Goal: Task Accomplishment & Management: Complete application form

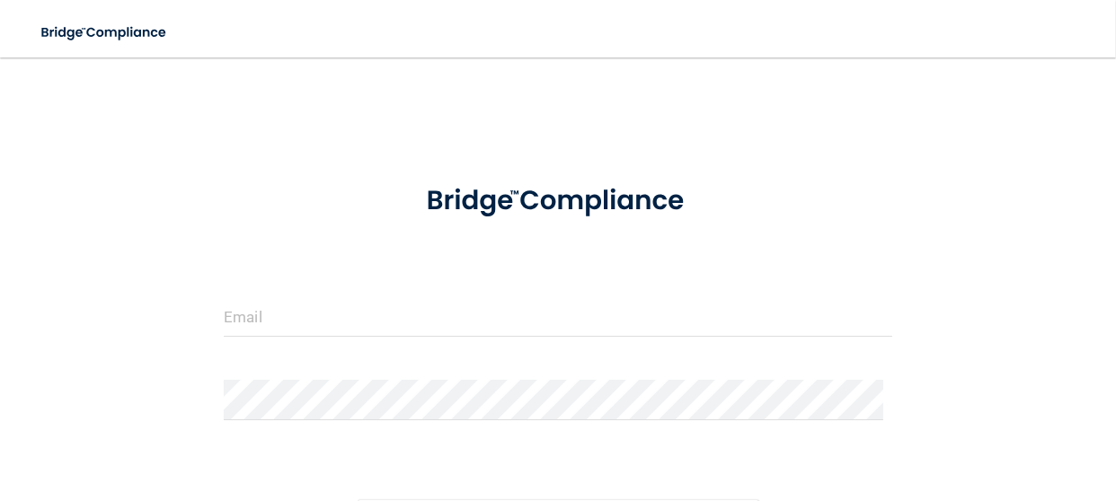
scroll to position [198, 0]
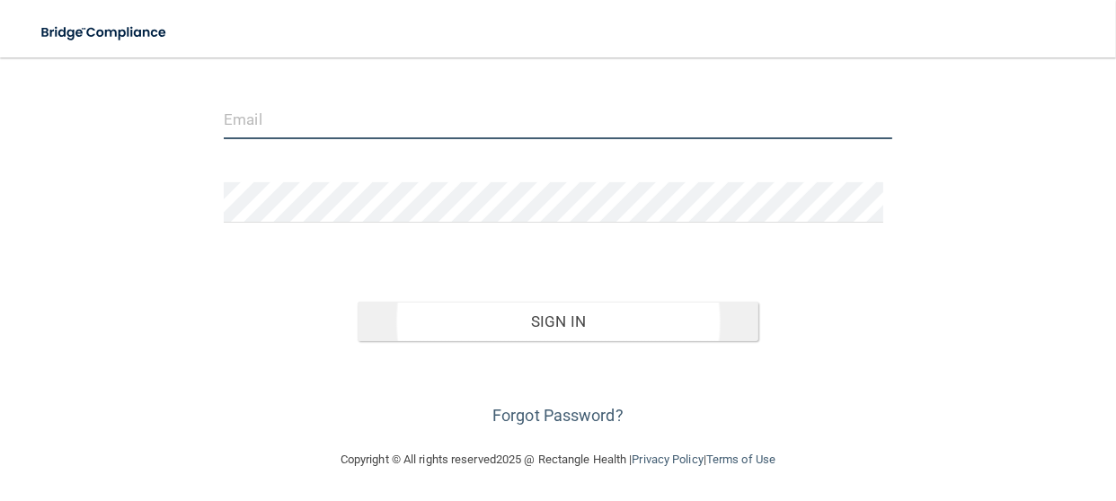
type input "[EMAIL_ADDRESS][DOMAIN_NAME]"
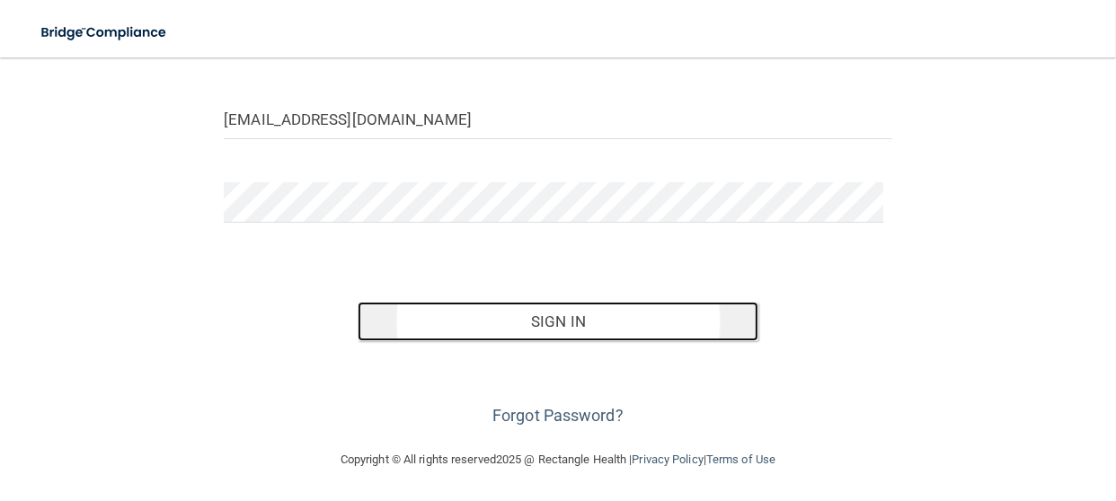
click at [461, 320] on button "Sign In" at bounding box center [558, 322] width 401 height 40
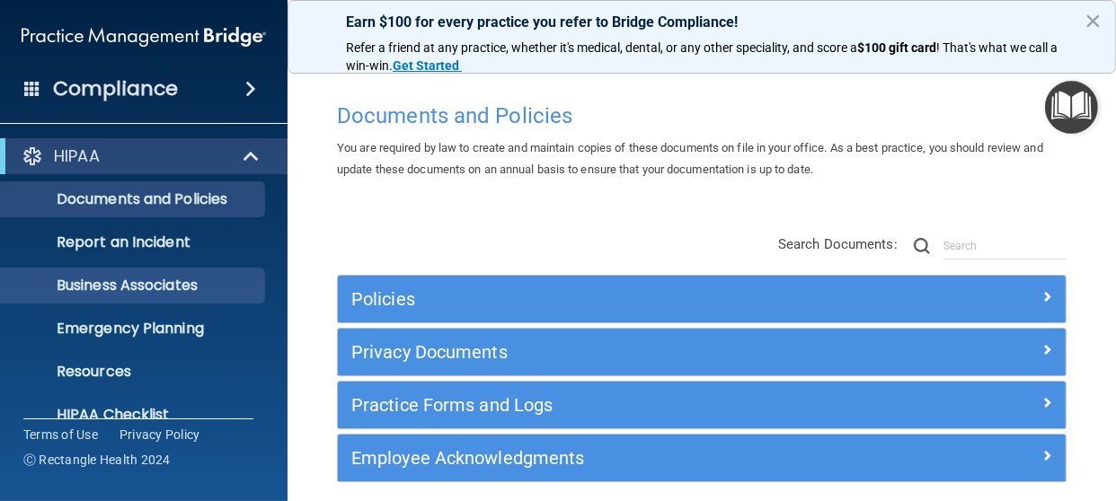
scroll to position [243, 0]
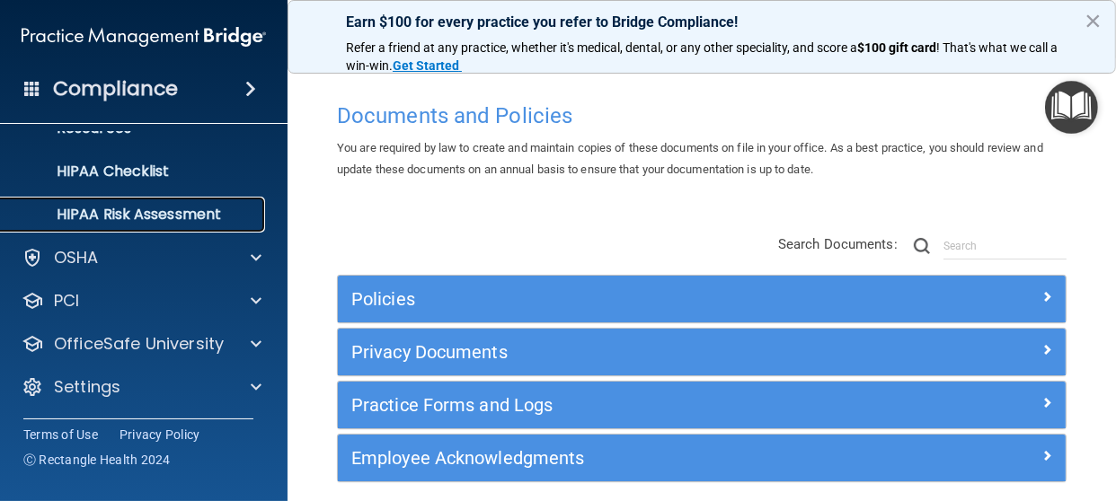
click at [204, 212] on p "HIPAA Risk Assessment" at bounding box center [134, 215] width 245 height 18
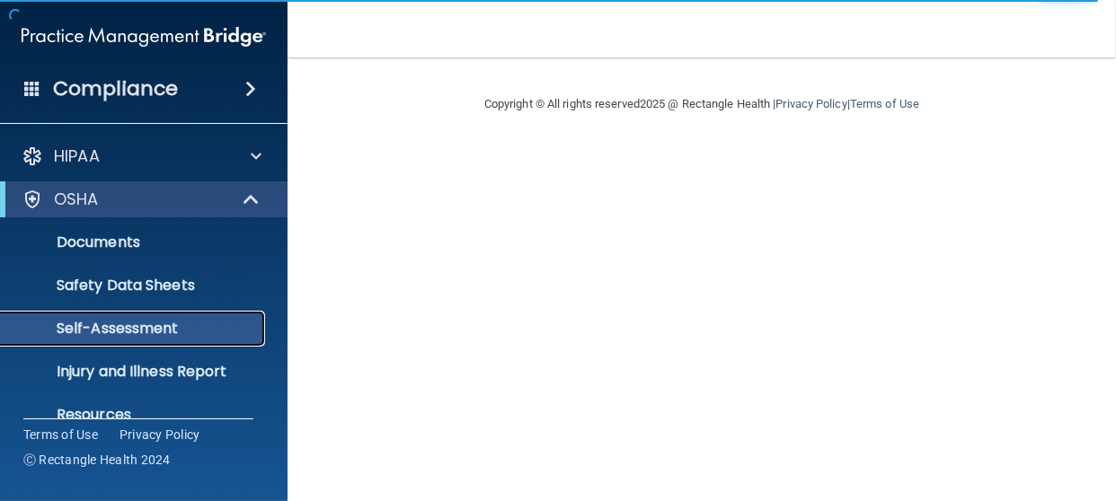
click at [227, 323] on p "Self-Assessment" at bounding box center [134, 329] width 245 height 18
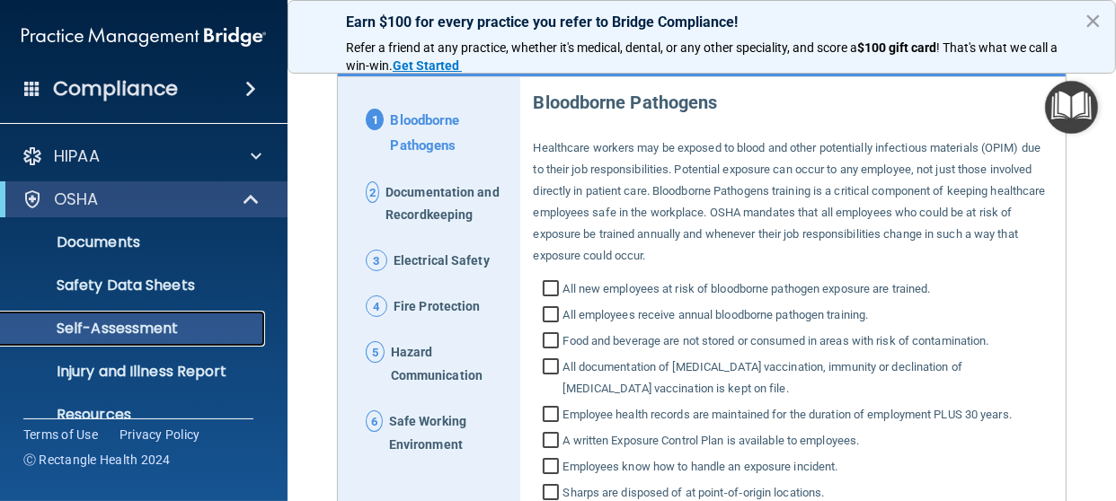
scroll to position [200, 0]
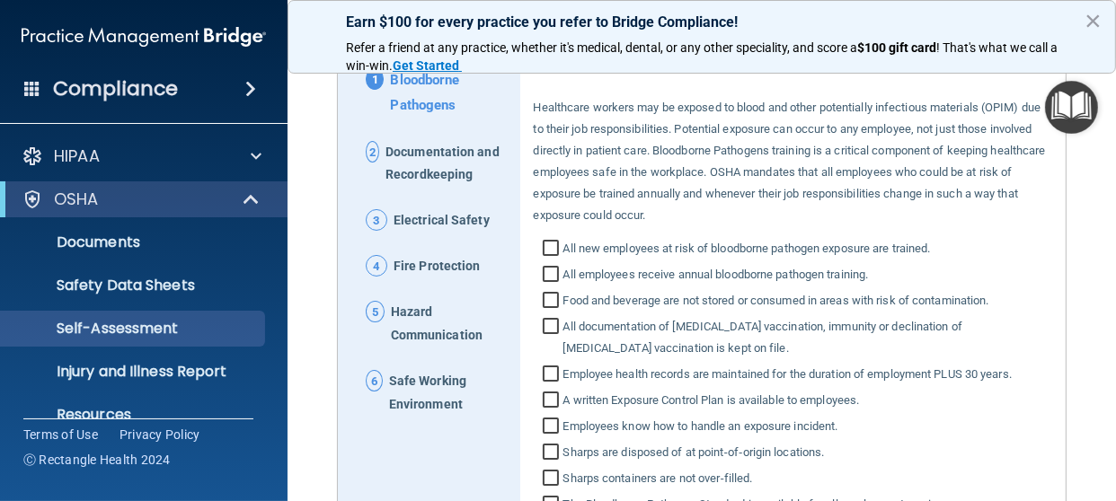
click at [547, 243] on input "All new employees at risk of bloodborne pathogen exposure are trained." at bounding box center [553, 251] width 21 height 18
checkbox input "true"
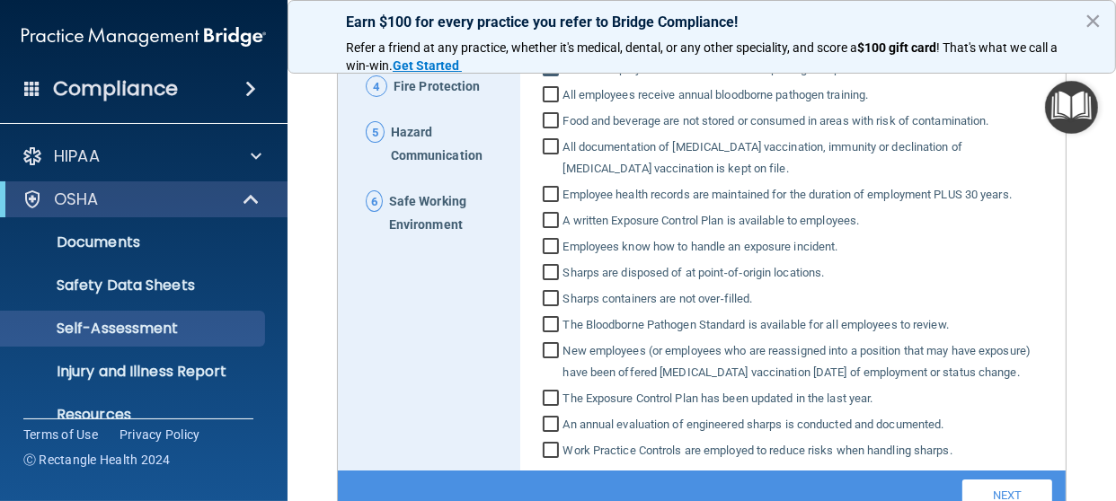
scroll to position [470, 0]
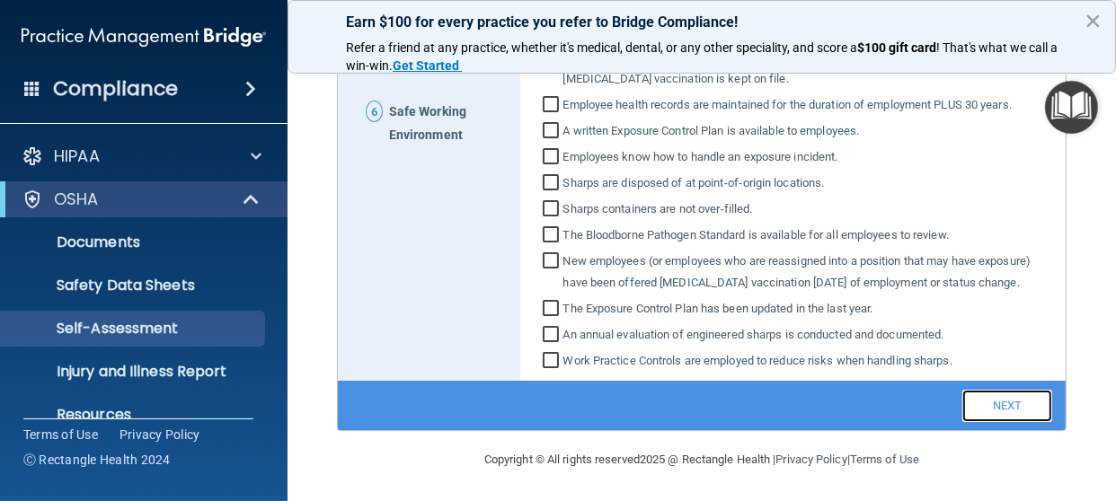
click at [967, 404] on link "Next" at bounding box center [1007, 406] width 90 height 32
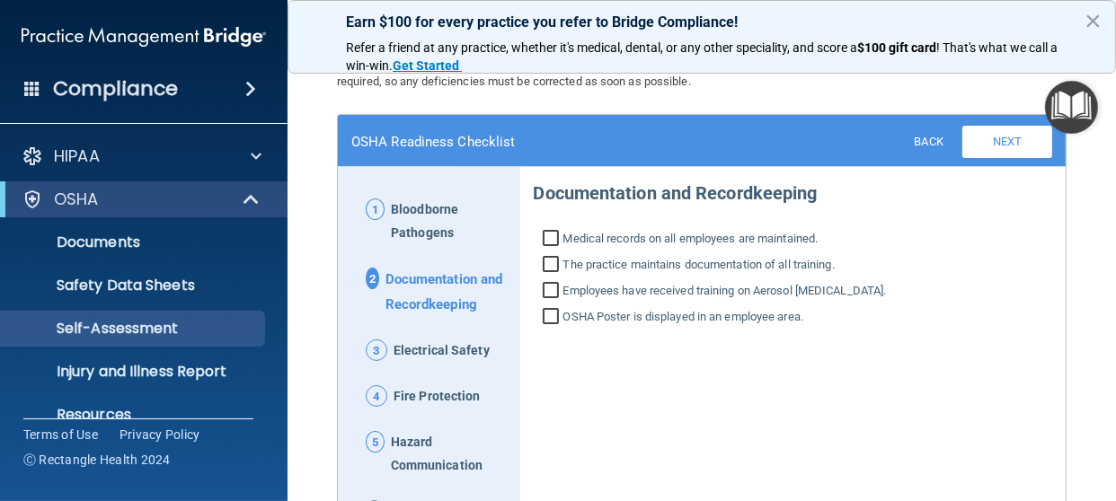
scroll to position [69, 0]
click at [545, 316] on input "OSHA Poster is displayed in an employee area." at bounding box center [553, 320] width 21 height 18
checkbox input "true"
click at [544, 288] on input "Employees have received training on Aerosol Transmissible Diseases." at bounding box center [553, 294] width 21 height 18
checkbox input "true"
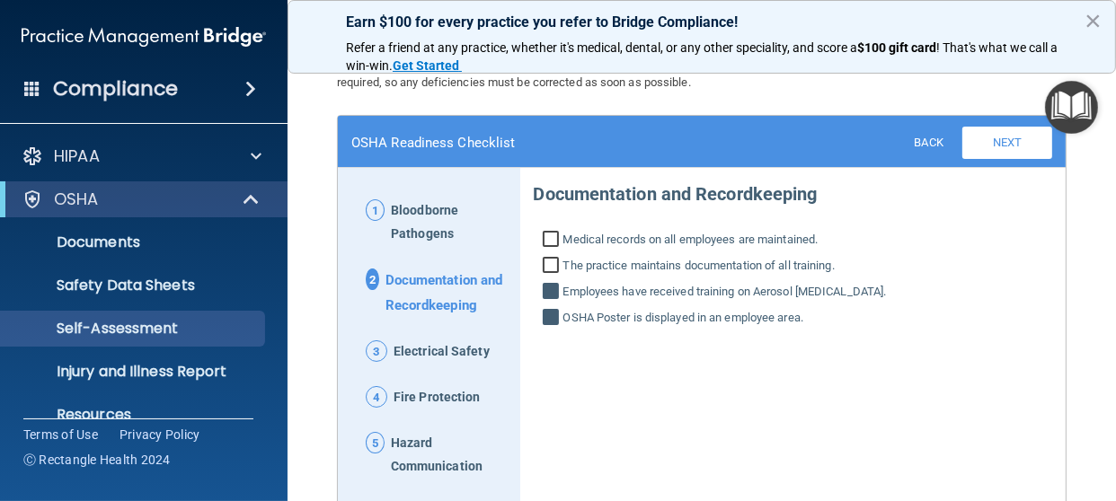
click at [546, 259] on input "The practice maintains documentation of all training." at bounding box center [553, 268] width 21 height 18
checkbox input "true"
click at [549, 234] on input "Medical records on all employees are maintained." at bounding box center [553, 242] width 21 height 18
checkbox input "true"
click at [1012, 137] on link "Next" at bounding box center [1007, 143] width 90 height 32
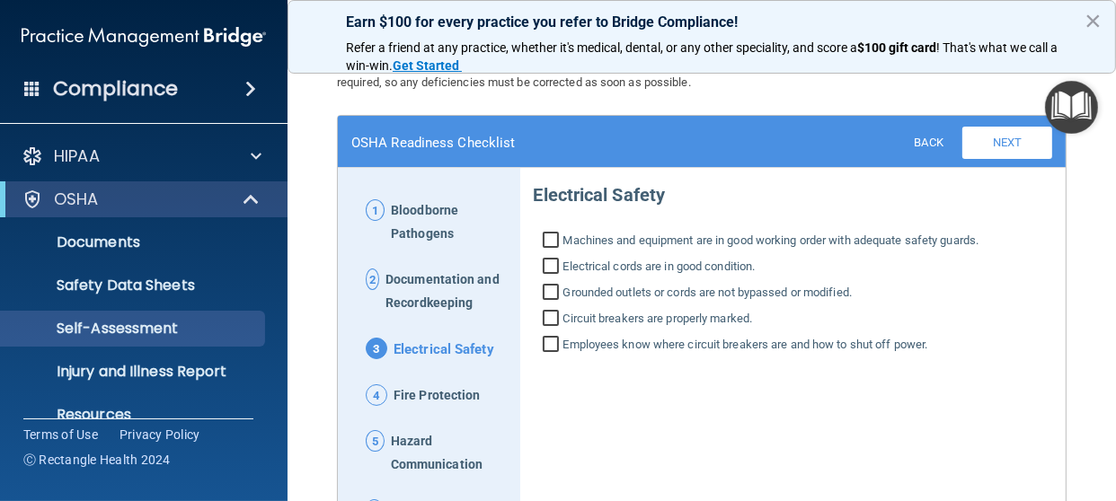
click at [544, 243] on input "Machines and equipment are in good working order with adequate safety guards." at bounding box center [553, 243] width 21 height 18
checkbox input "true"
click at [1003, 139] on link "Next" at bounding box center [1007, 143] width 90 height 32
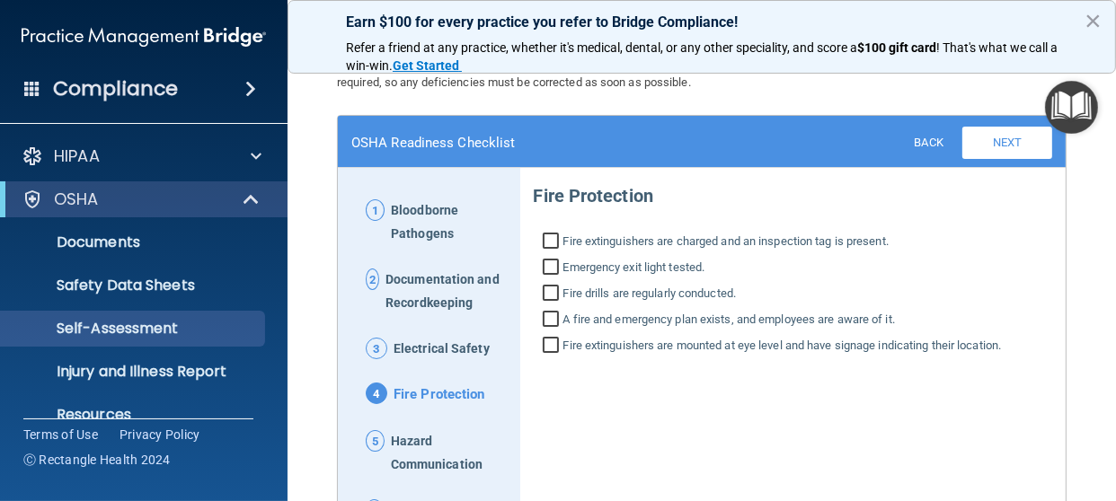
click at [544, 342] on input "Fire extinguishers are mounted at eye level and have signage indicating their l…" at bounding box center [553, 348] width 21 height 18
checkbox input "true"
click at [543, 315] on input "A fire and emergency plan exists, and employees are aware of it." at bounding box center [553, 322] width 21 height 18
checkbox input "true"
click at [551, 291] on input "Fire drills are regularly conducted." at bounding box center [553, 296] width 21 height 18
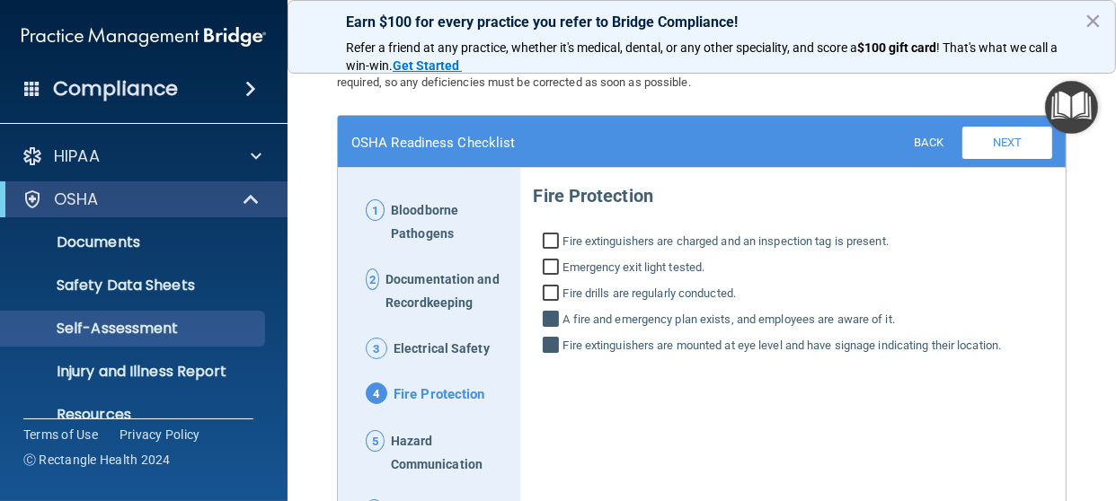
checkbox input "true"
click at [558, 250] on input "Fire extinguishers are charged and an inspection tag is present." at bounding box center [553, 243] width 21 height 18
checkbox input "true"
click at [547, 265] on input "Emergency exit light tested." at bounding box center [553, 270] width 21 height 18
checkbox input "true"
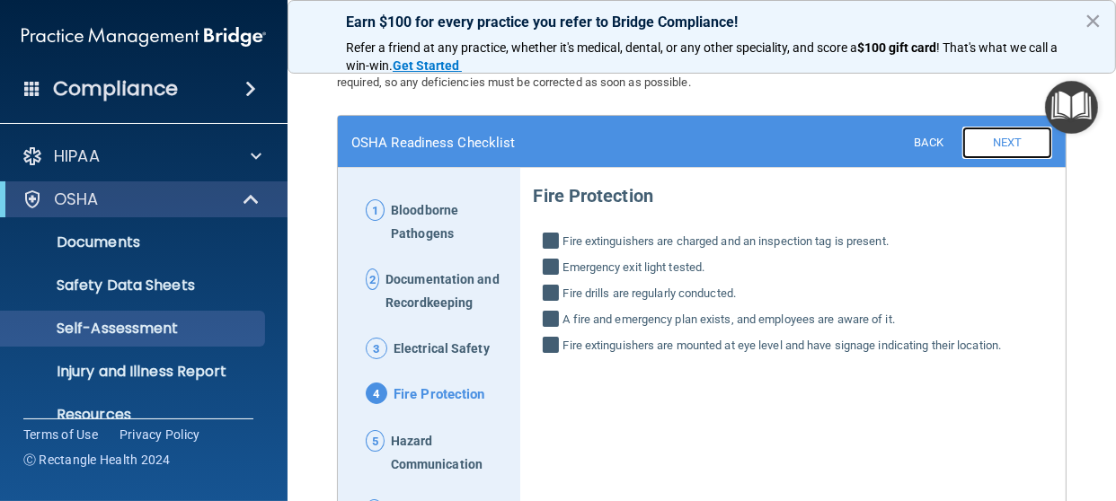
click at [996, 147] on link "Next" at bounding box center [1007, 143] width 90 height 32
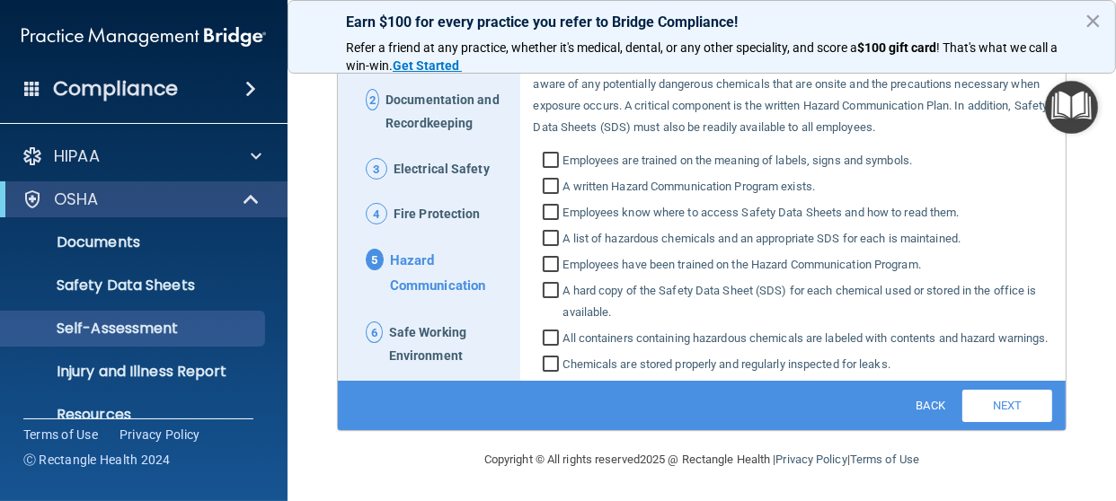
scroll to position [159, 0]
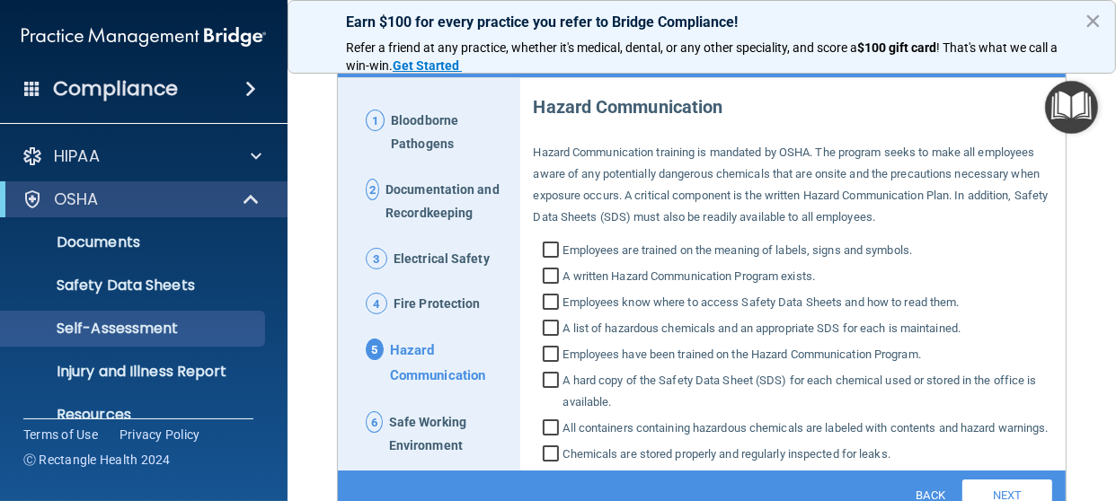
click at [543, 247] on input "Employees are trained on the meaning of labels, signs and symbols." at bounding box center [553, 252] width 21 height 18
checkbox input "true"
click at [553, 305] on input "Employees know where to access Safety Data Sheets and how to read them." at bounding box center [553, 305] width 21 height 18
checkbox input "true"
click at [552, 329] on input "A list of hazardous chemicals and an appropriate SDS for each is maintained." at bounding box center [553, 331] width 21 height 18
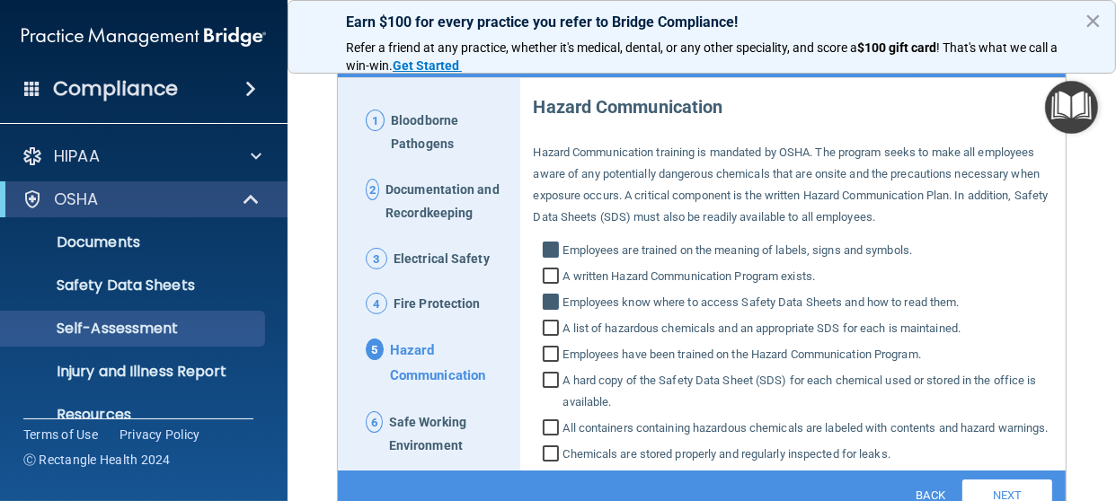
checkbox input "true"
click at [550, 357] on input "Employees have been trained on the Hazard Communication Program." at bounding box center [553, 357] width 21 height 18
checkbox input "true"
click at [544, 273] on input "A written Hazard Communication Program exists." at bounding box center [553, 278] width 21 height 18
checkbox input "true"
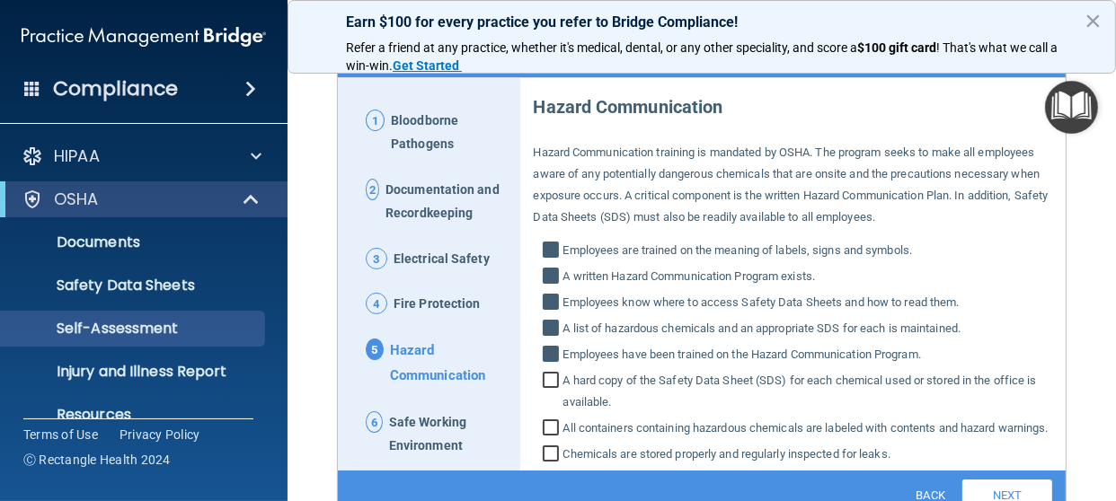
scroll to position [249, 0]
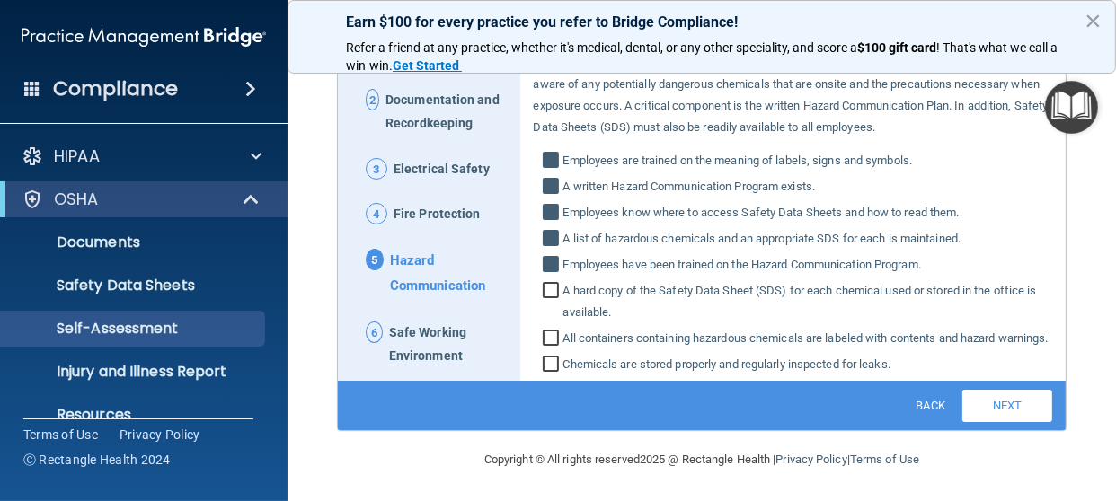
click at [544, 287] on input "A hard copy of the Safety Data Sheet (SDS) for each chemical used or stored in …" at bounding box center [553, 304] width 21 height 40
checkbox input "true"
click at [548, 338] on input "All containers containing hazardous chemicals are labeled with contents and haz…" at bounding box center [553, 340] width 21 height 18
checkbox input "true"
click at [548, 376] on input "Chemicals are stored properly and regularly inspected for leaks." at bounding box center [553, 367] width 21 height 18
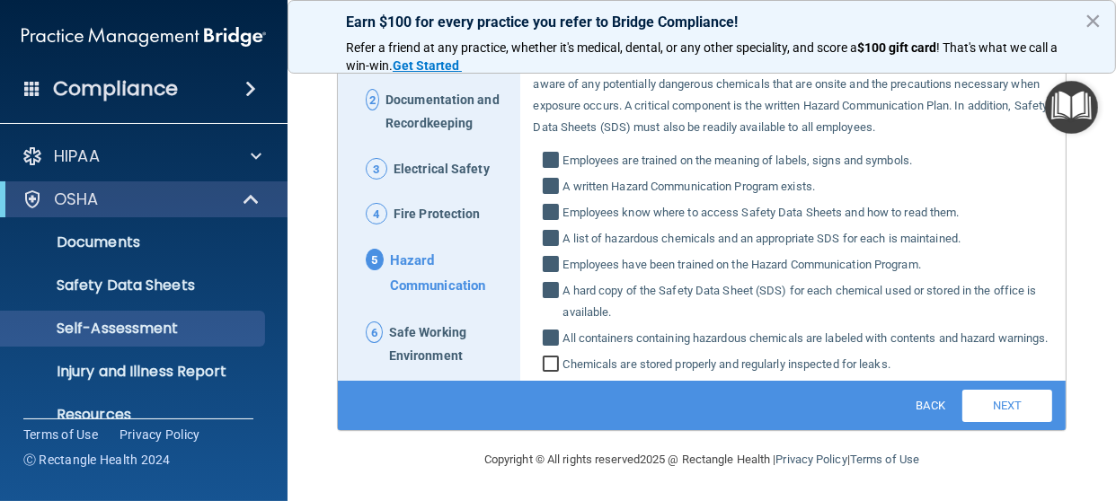
checkbox input "true"
click at [985, 420] on link "Next" at bounding box center [1007, 406] width 90 height 32
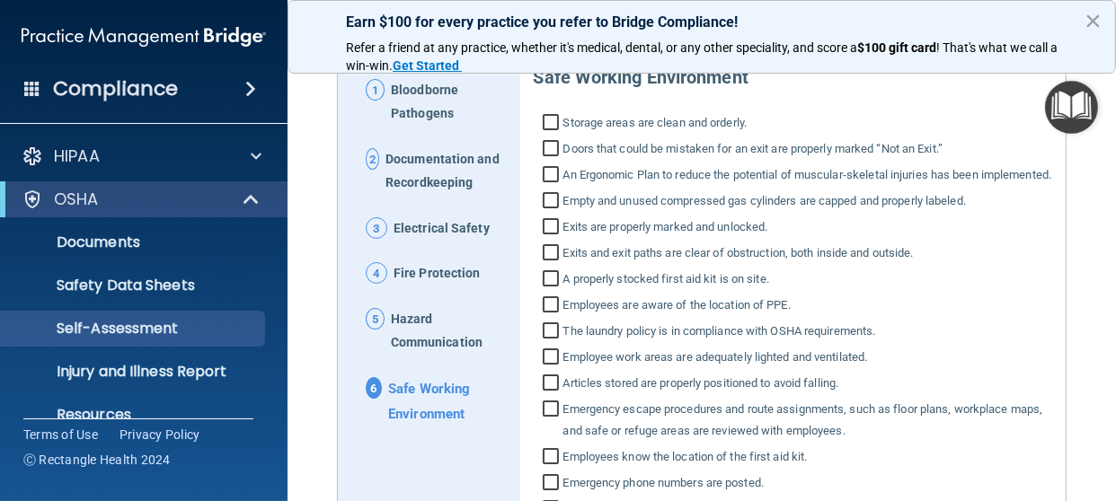
scroll to position [159, 0]
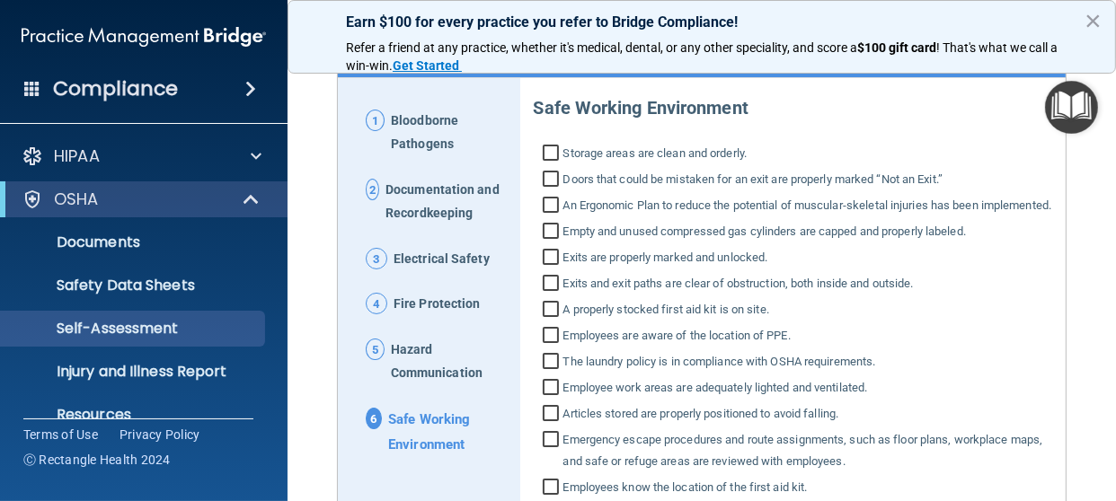
click at [551, 149] on input "Storage areas are clean and orderly." at bounding box center [553, 155] width 21 height 18
checkbox input "true"
click at [551, 243] on input "Empty and unused compressed gas cylinders are capped and properly labeled." at bounding box center [553, 234] width 21 height 18
checkbox input "true"
click at [550, 269] on input "Exits are properly marked and unlocked." at bounding box center [553, 260] width 21 height 18
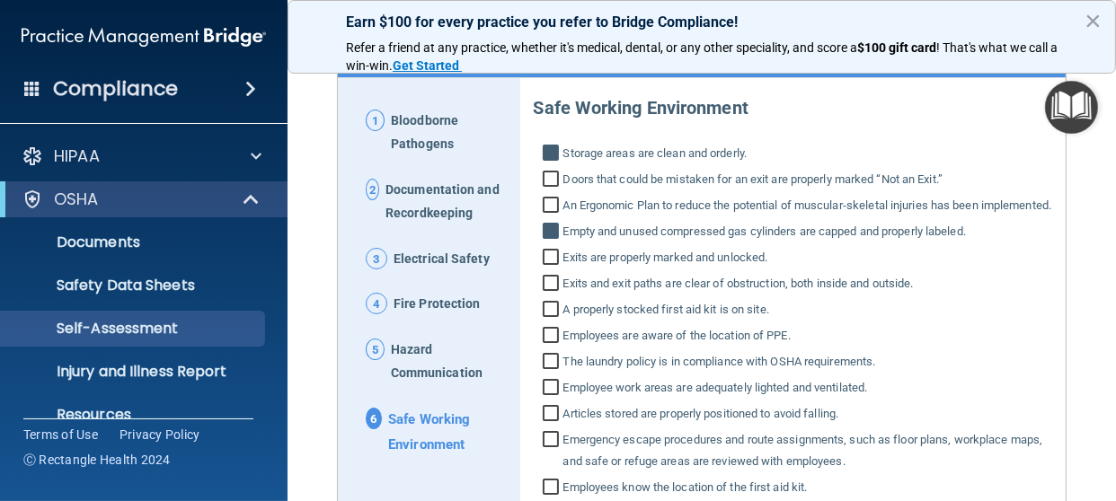
checkbox input "true"
click at [545, 295] on input "Exits and exit paths are clear of obstruction, both inside and outside." at bounding box center [553, 286] width 21 height 18
checkbox input "true"
click at [548, 321] on input "A properly stocked first aid kit is on site." at bounding box center [553, 312] width 21 height 18
checkbox input "true"
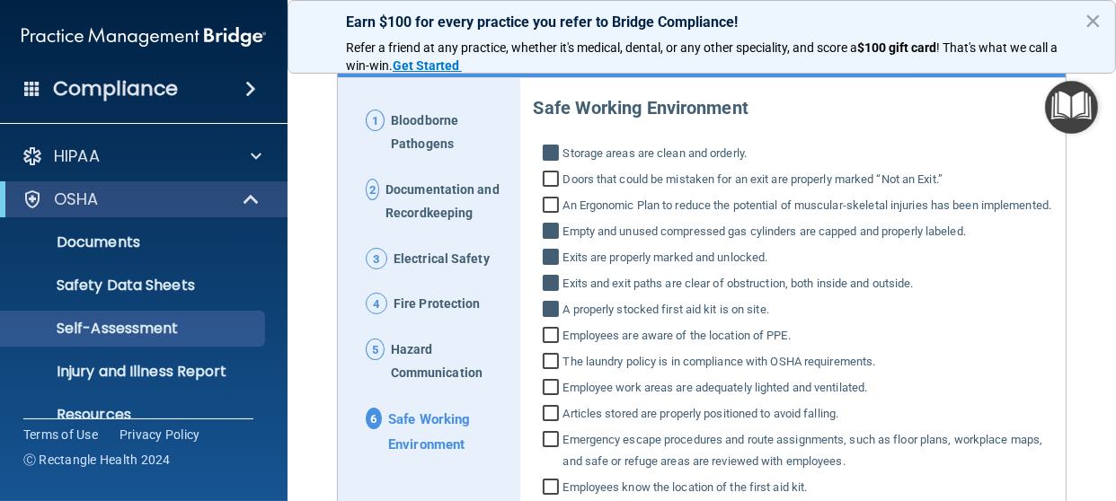
click at [549, 347] on input "Employees are aware of the location of PPE." at bounding box center [553, 338] width 21 height 18
checkbox input "true"
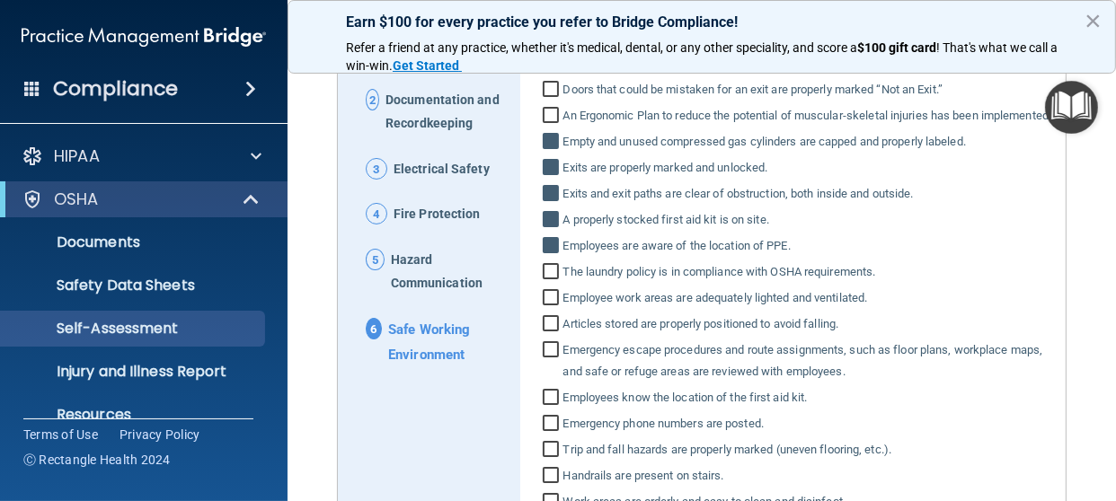
click at [551, 283] on input "The laundry policy is in compliance with OSHA requirements." at bounding box center [553, 274] width 21 height 18
checkbox input "true"
click at [550, 309] on input "Employee work areas are adequately lighted and ventilated." at bounding box center [553, 300] width 21 height 18
checkbox input "true"
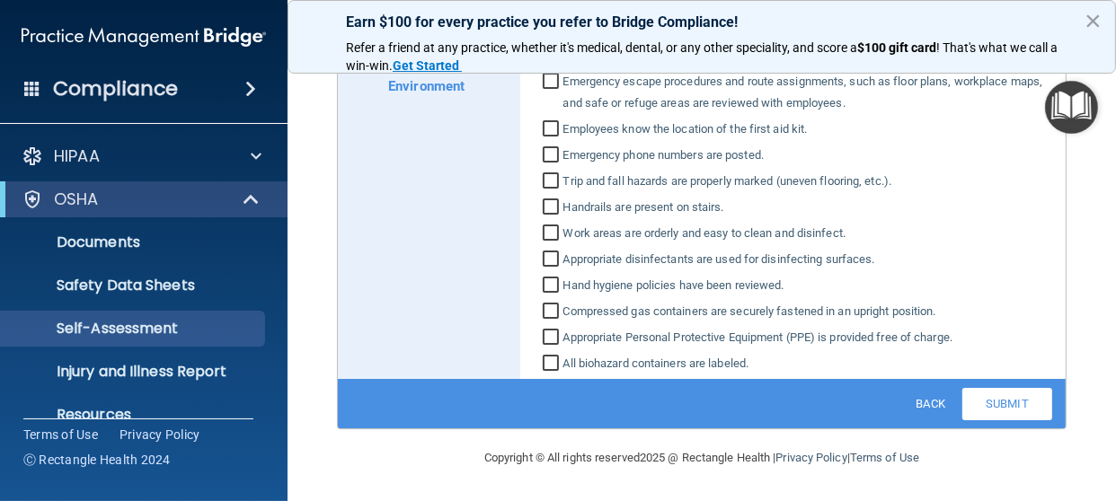
scroll to position [518, 0]
click at [548, 375] on input "All biohazard containers are labeled." at bounding box center [553, 366] width 21 height 18
checkbox input "true"
click at [551, 349] on input "Appropriate Personal Protective Equipment (PPE) is provided free of charge." at bounding box center [553, 340] width 21 height 18
checkbox input "true"
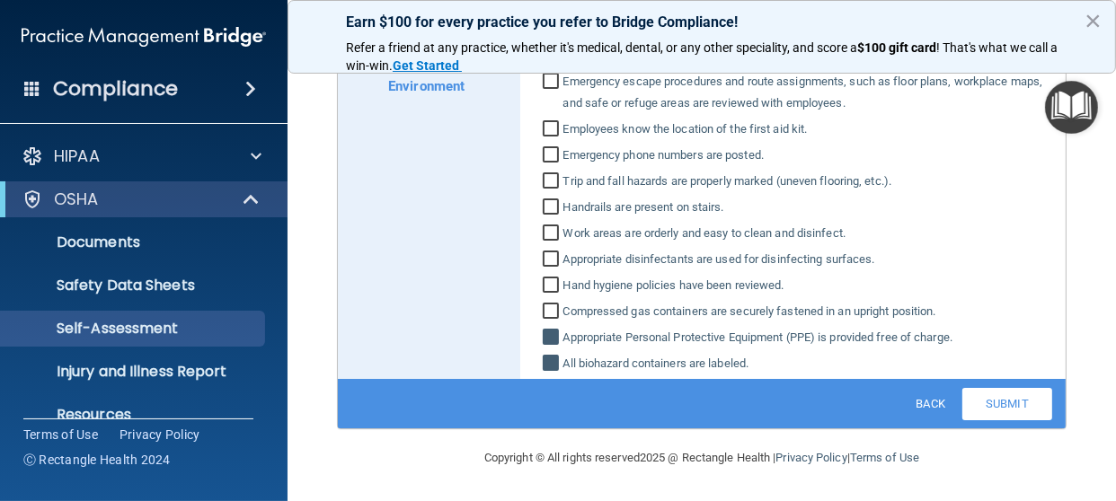
click at [550, 320] on label "Compressed gas containers are securely fastened in an upright position." at bounding box center [793, 312] width 519 height 22
click at [550, 320] on input "Compressed gas containers are securely fastened in an upright position." at bounding box center [553, 314] width 21 height 18
checkbox input "true"
click at [551, 296] on input "Hand hygiene policies have been reviewed." at bounding box center [553, 287] width 21 height 18
checkbox input "true"
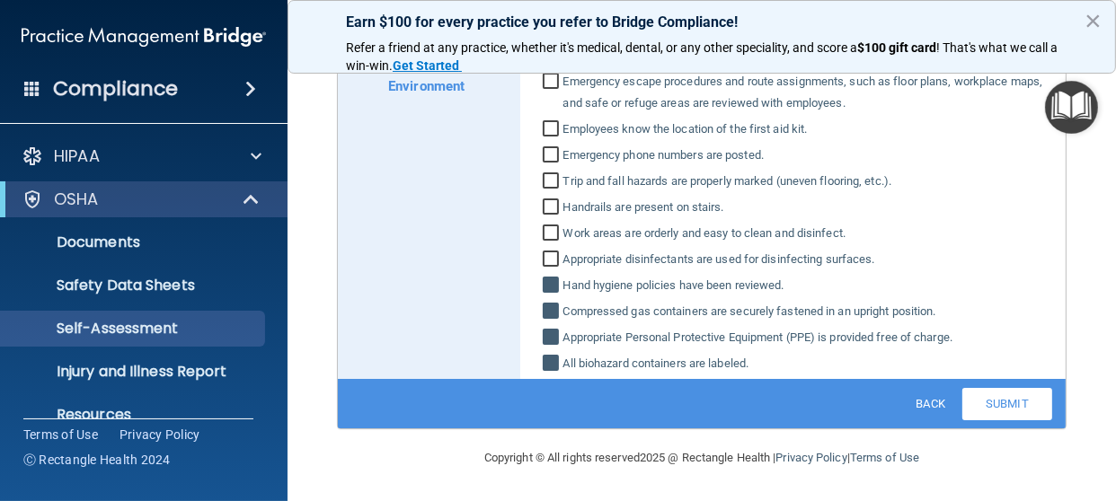
click at [551, 270] on input "Appropriate disinfectants are used for disinfecting surfaces." at bounding box center [553, 261] width 21 height 18
checkbox input "true"
click at [548, 244] on input "Work areas are orderly and easy to clean and disinfect." at bounding box center [553, 235] width 21 height 18
checkbox input "true"
click at [544, 218] on input "Handrails are present on stairs." at bounding box center [553, 209] width 21 height 18
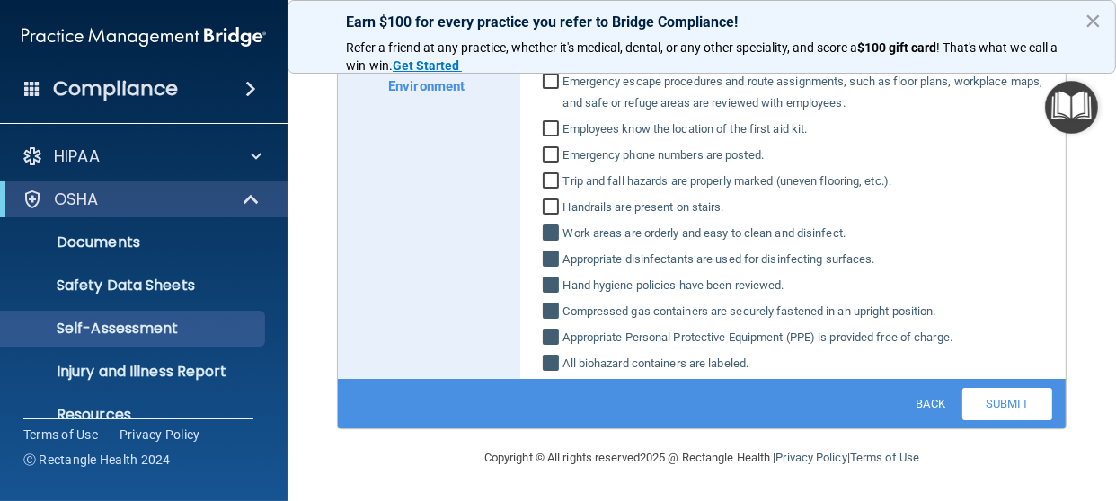
checkbox input "true"
click at [550, 192] on input "Trip and fall hazards are properly marked (uneven flooring, etc.)." at bounding box center [553, 183] width 21 height 18
checkbox input "true"
click at [543, 166] on input "Emergency phone numbers are posted." at bounding box center [553, 157] width 21 height 18
checkbox input "true"
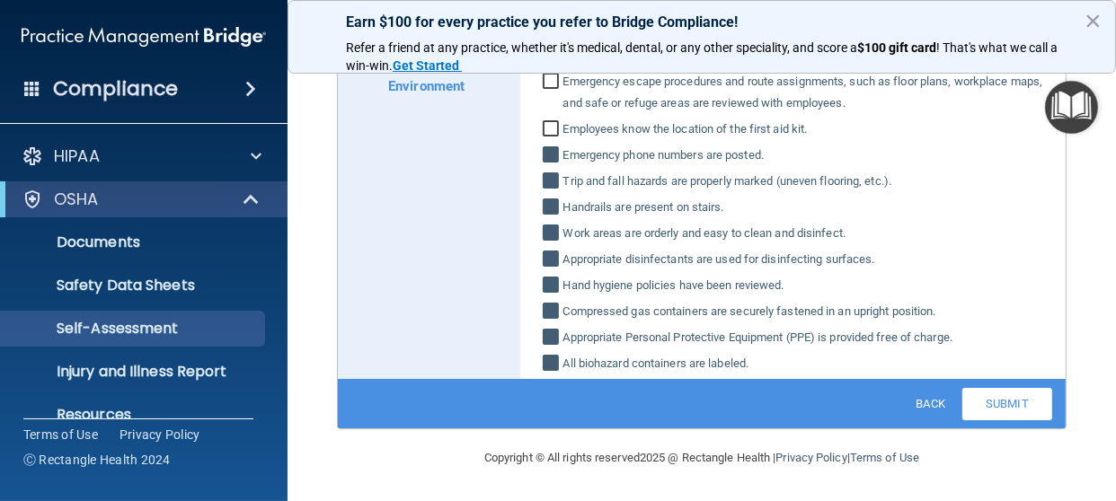
click at [543, 140] on input "Employees know the location of the first aid kit." at bounding box center [553, 131] width 21 height 18
checkbox input "true"
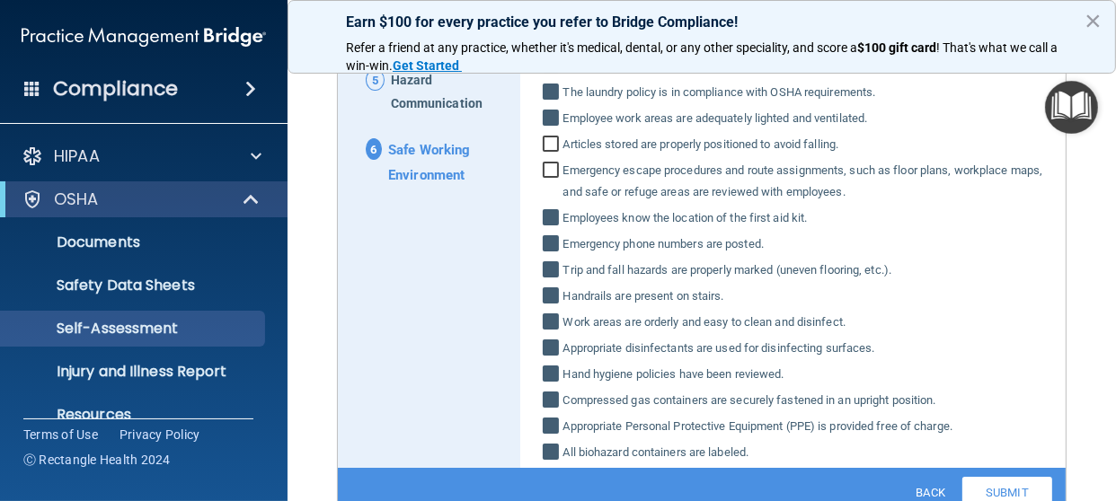
click at [546, 190] on input "Emergency escape procedures and route assignments, such as floor plans, workpla…" at bounding box center [553, 183] width 21 height 40
checkbox input "true"
click at [546, 155] on input "Articles stored are properly positioned to avoid falling." at bounding box center [553, 146] width 21 height 18
checkbox input "true"
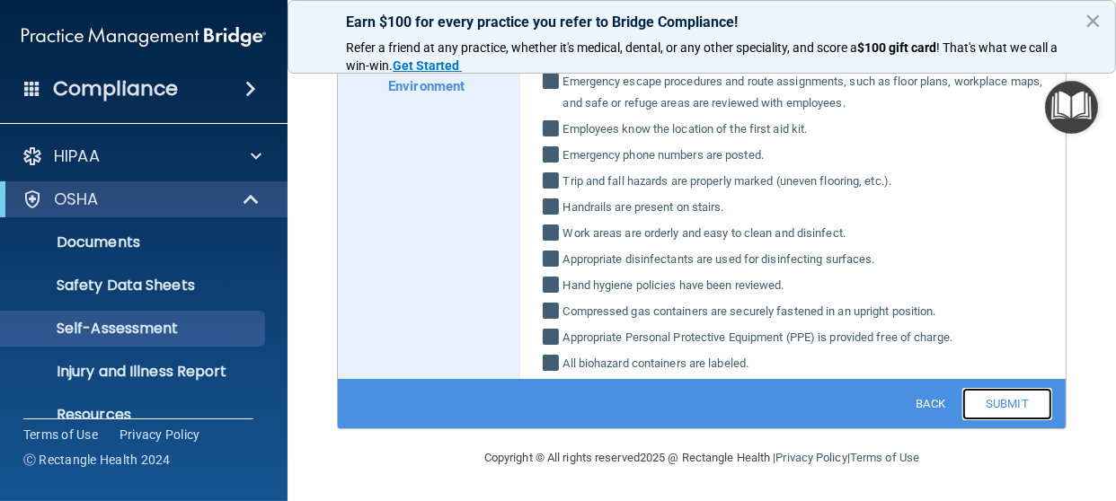
click at [990, 417] on link "Submit" at bounding box center [1007, 404] width 90 height 32
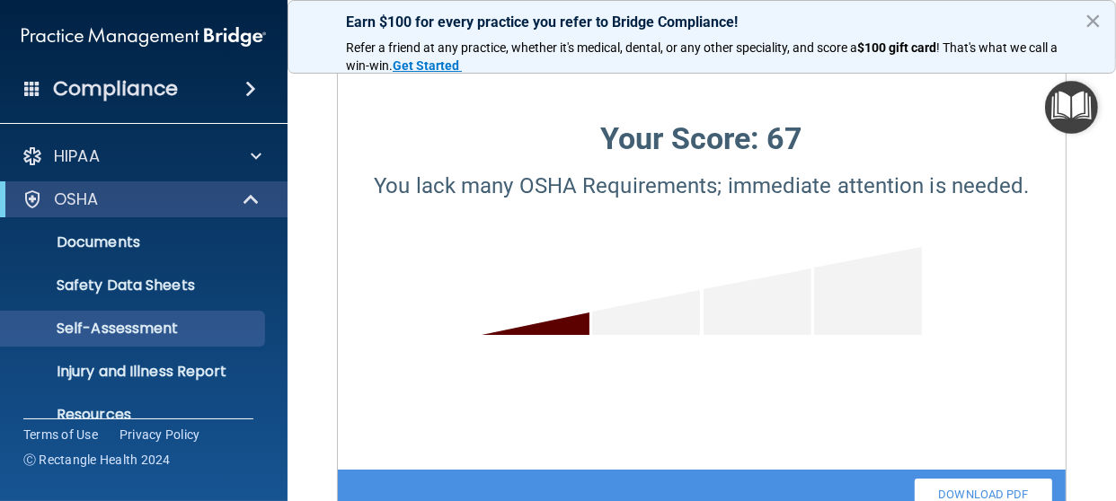
scroll to position [0, 0]
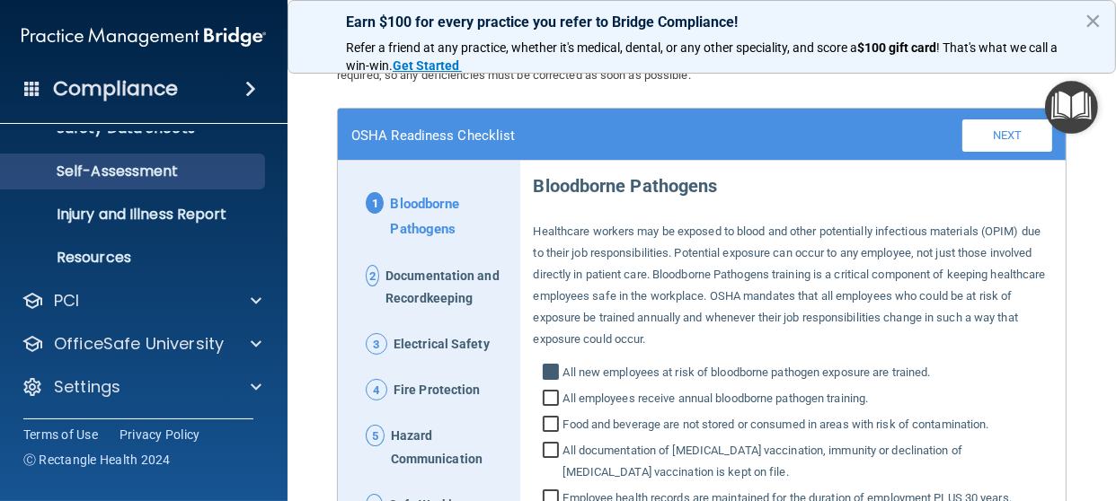
scroll to position [180, 0]
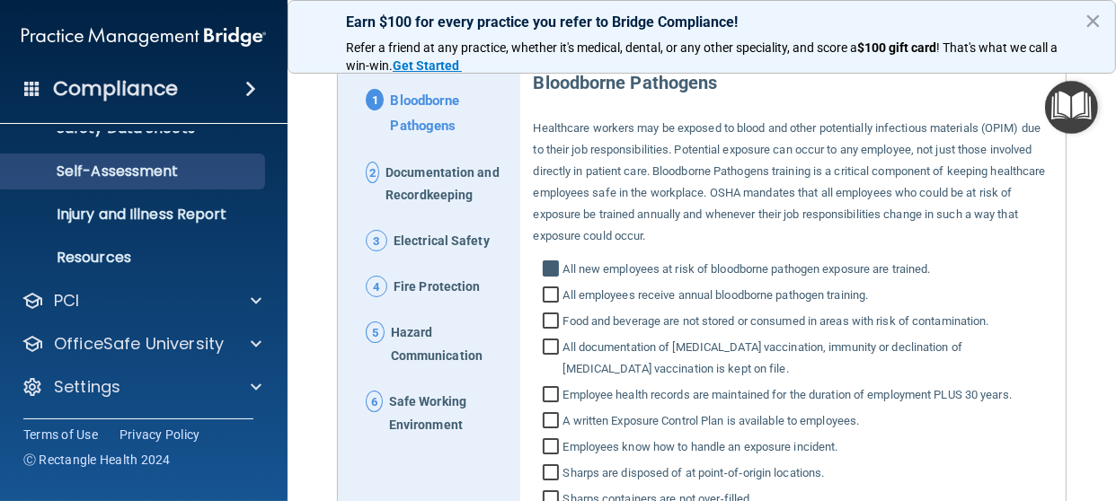
click at [544, 294] on input "All employees receive annual bloodborne pathogen training." at bounding box center [553, 297] width 21 height 18
checkbox input "true"
click at [545, 324] on input "Food and beverage are not stored or consumed in areas with risk of contaminatio…" at bounding box center [553, 323] width 21 height 18
checkbox input "true"
click at [547, 342] on input "All documentation of Hepatitis B vaccination, immunity or declination of Hepati…" at bounding box center [553, 360] width 21 height 40
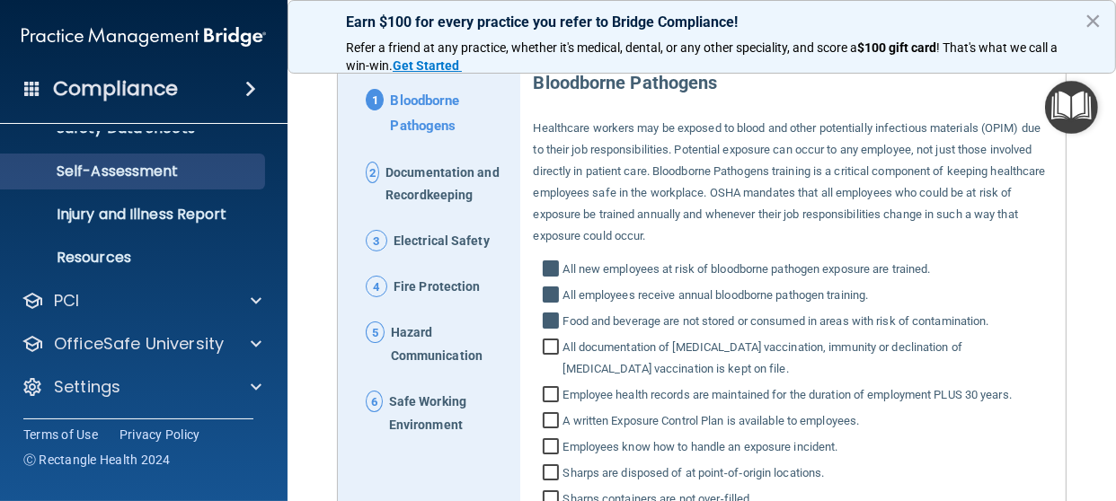
checkbox input "true"
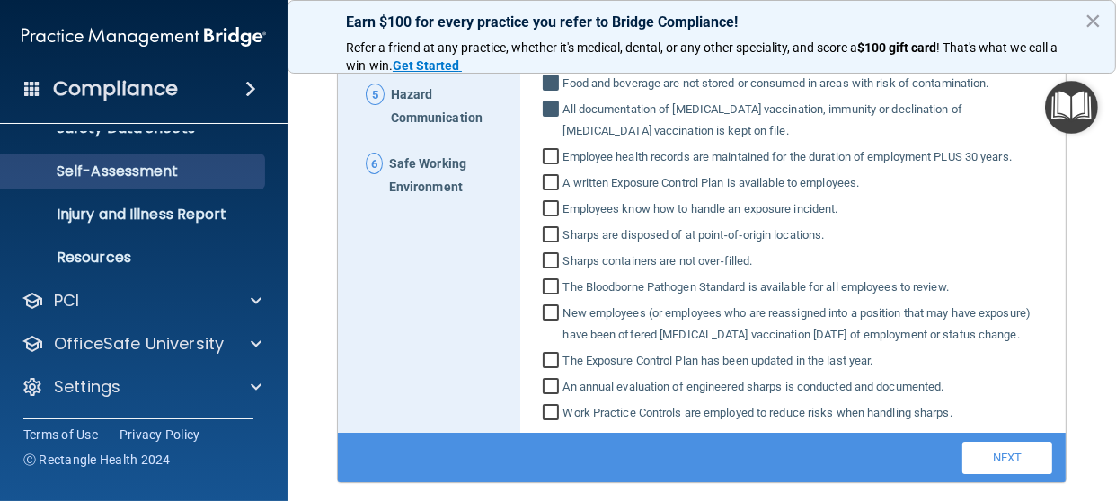
scroll to position [449, 0]
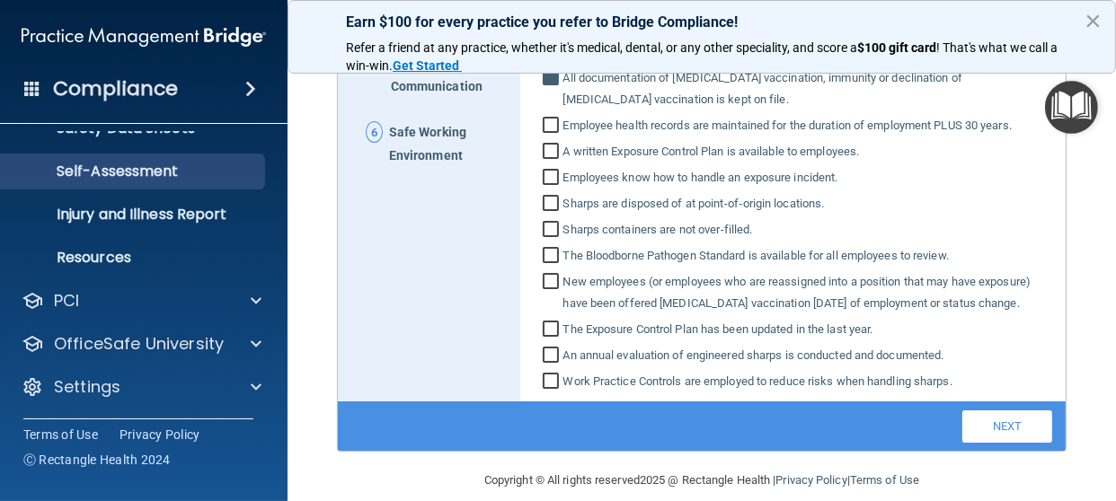
click at [544, 128] on input "Employee health records are maintained for the duration of employment PLUS 30 y…" at bounding box center [553, 128] width 21 height 18
checkbox input "true"
click at [543, 147] on input "A written Exposure Control Plan is available to employees." at bounding box center [553, 154] width 21 height 18
checkbox input "true"
click at [547, 179] on input "Employees know how to handle an exposure incident." at bounding box center [553, 180] width 21 height 18
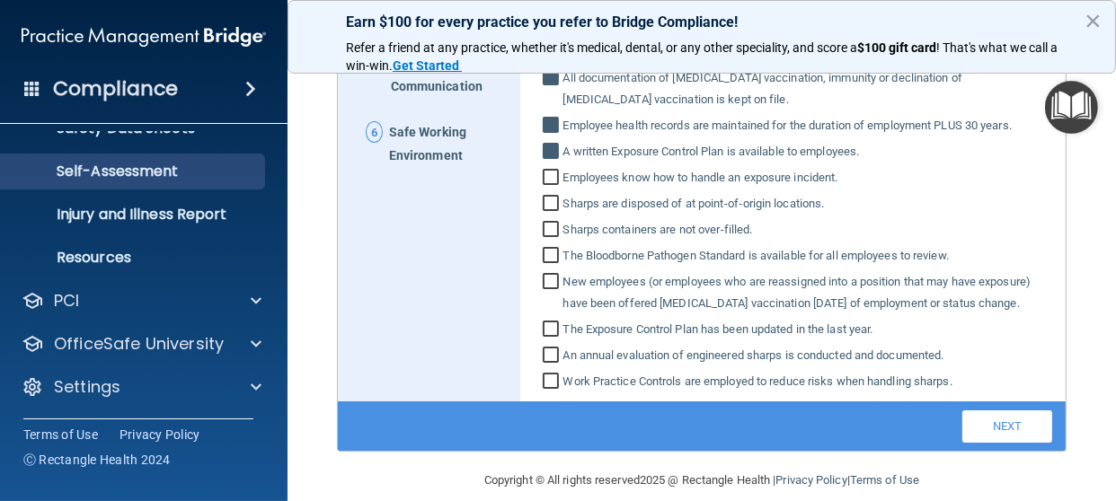
checkbox input "true"
drag, startPoint x: 550, startPoint y: 199, endPoint x: 549, endPoint y: 214, distance: 15.3
click at [550, 199] on input "Sharps are disposed of at point‐of‐origin locations." at bounding box center [553, 206] width 21 height 18
checkbox input "true"
click at [547, 224] on input "Sharps containers are not over‐filled." at bounding box center [553, 232] width 21 height 18
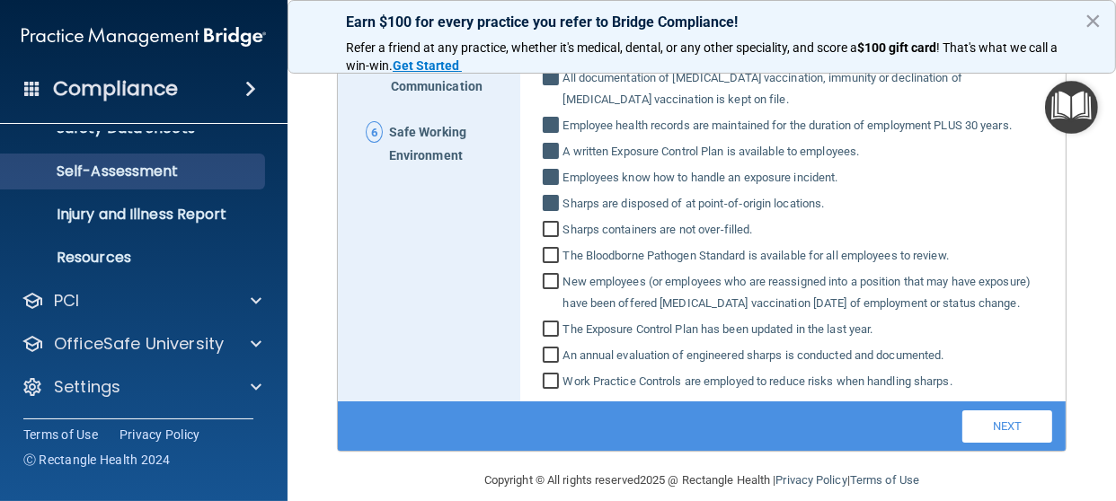
checkbox input "true"
click at [543, 255] on input "The Bloodborne Pathogen Standard is available for all employees to review." at bounding box center [553, 258] width 21 height 18
checkbox input "true"
click at [547, 285] on input "New employees (or employees who are reassigned into a position that may have ex…" at bounding box center [553, 295] width 21 height 40
checkbox input "true"
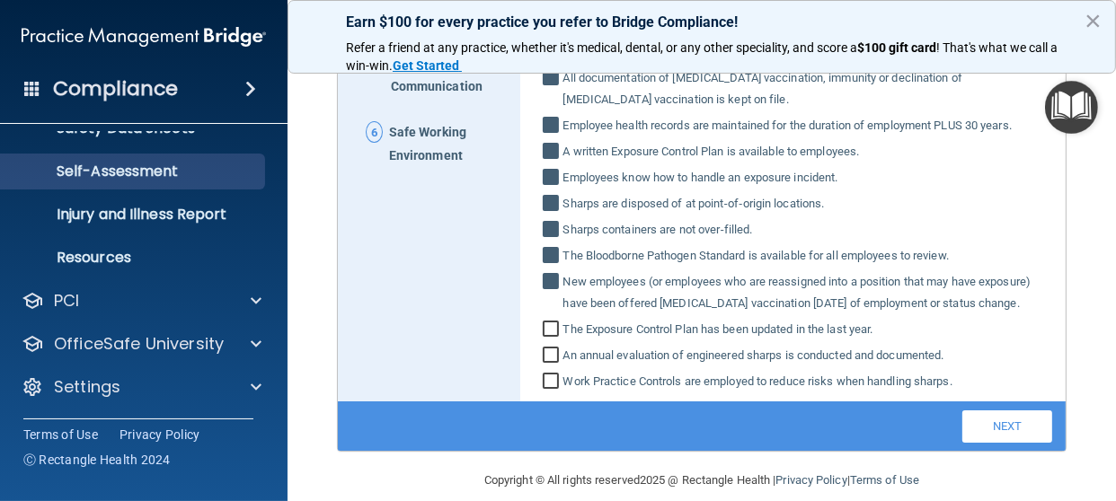
click at [543, 331] on input "The Exposure Control Plan has been updated in the last year." at bounding box center [553, 331] width 21 height 18
checkbox input "true"
click at [543, 353] on input "An annual evaluation of engineered sharps is conducted and documented." at bounding box center [553, 358] width 21 height 18
checkbox input "true"
click at [547, 375] on input "Work Practice Controls are employed to reduce risks when handling sharps." at bounding box center [553, 384] width 21 height 18
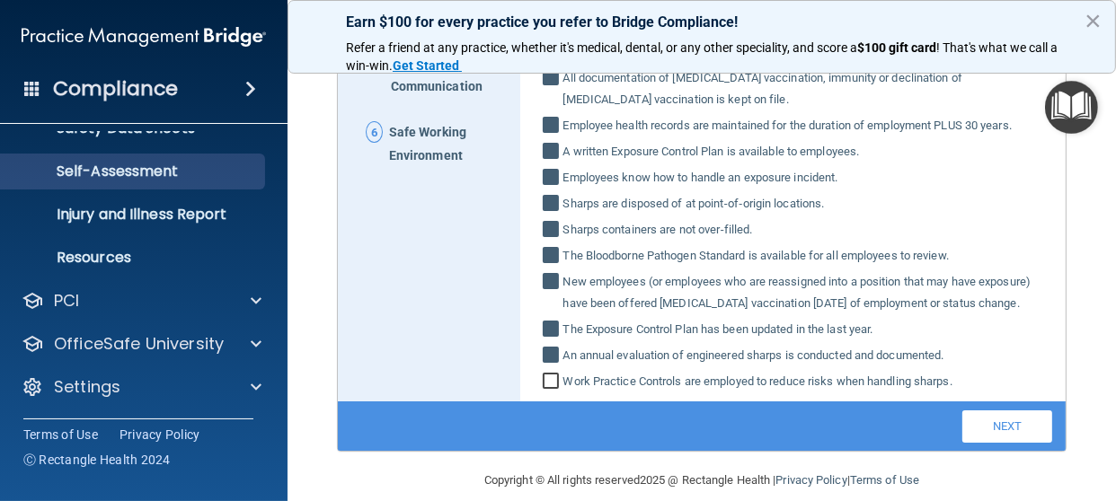
checkbox input "true"
click at [977, 426] on link "Next" at bounding box center [1007, 427] width 90 height 32
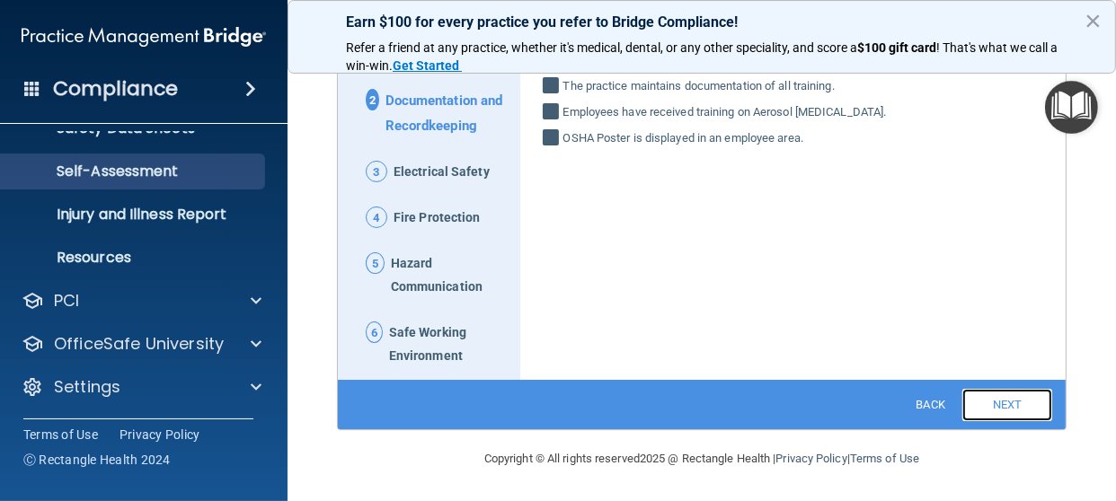
click at [990, 409] on link "Next" at bounding box center [1007, 405] width 90 height 32
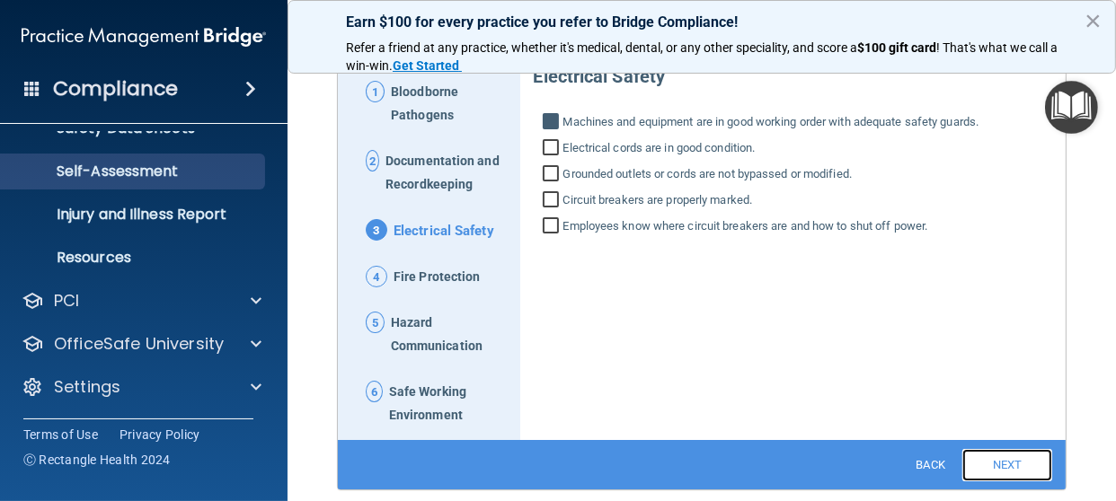
scroll to position [157, 0]
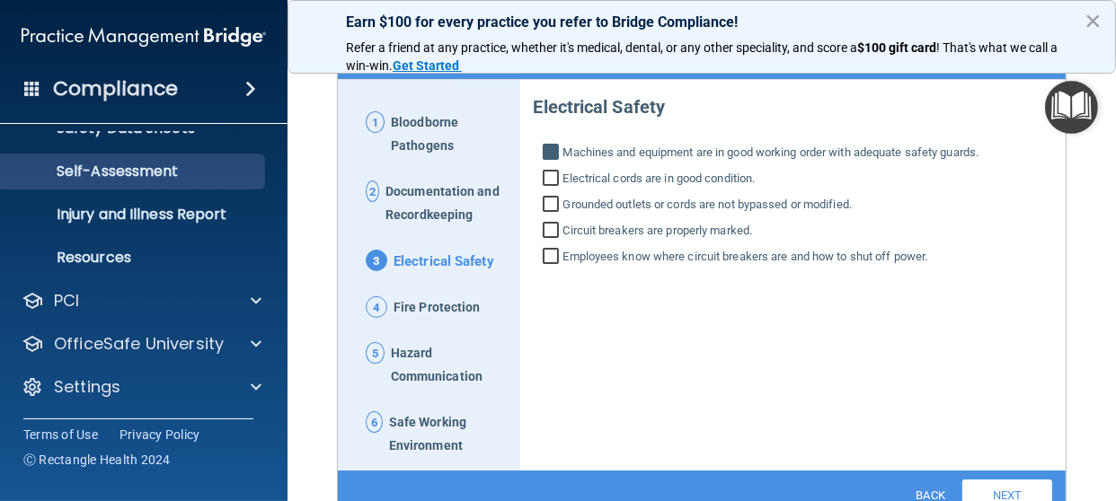
click at [543, 176] on input "Electrical cords are in good condition." at bounding box center [553, 181] width 21 height 18
checkbox input "true"
click at [543, 204] on input "Grounded outlets or cords are not bypassed or modified." at bounding box center [553, 207] width 21 height 18
checkbox input "true"
click at [544, 226] on input "Circuit breakers are properly marked." at bounding box center [553, 233] width 21 height 18
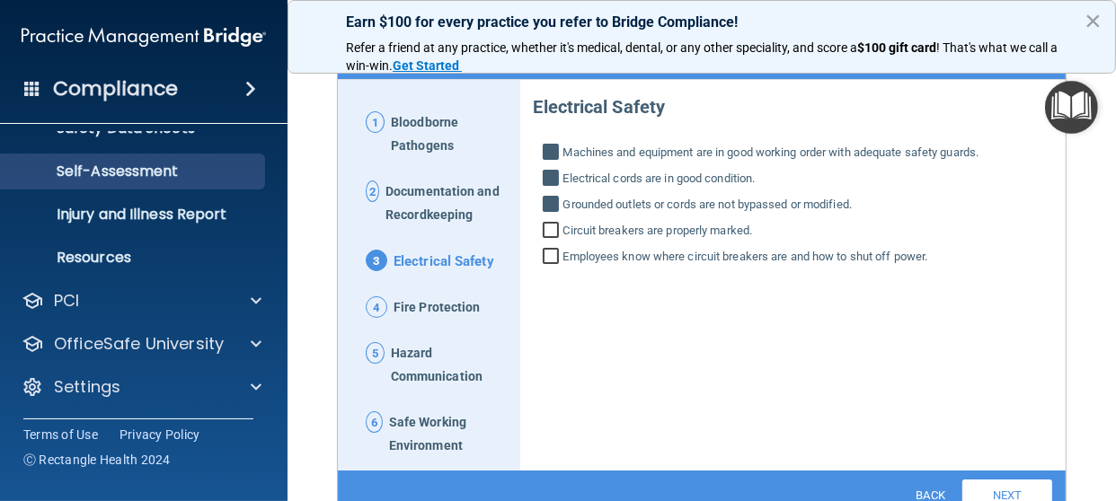
checkbox input "true"
click at [547, 252] on input "Employees know where circuit breakers are and how to shut off power." at bounding box center [553, 259] width 21 height 18
checkbox input "true"
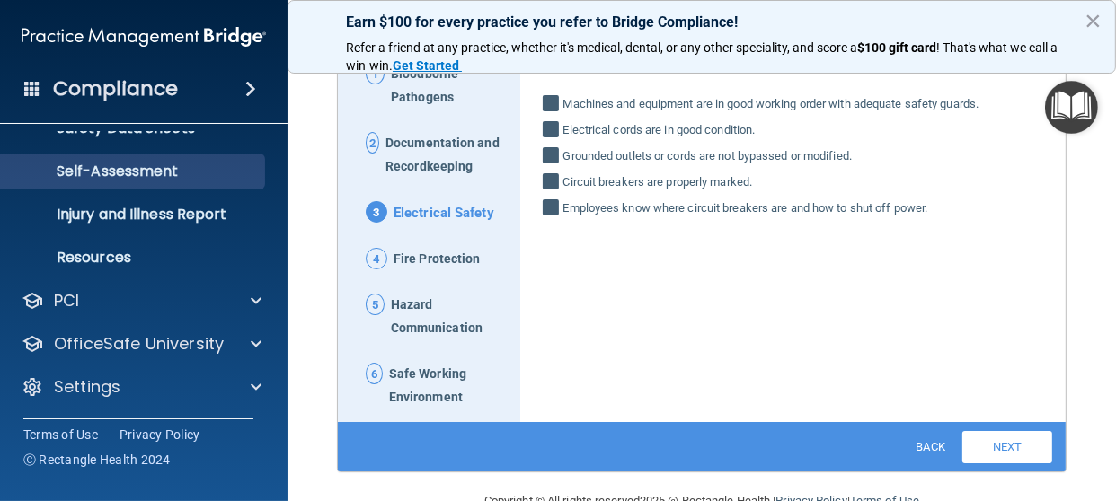
scroll to position [247, 0]
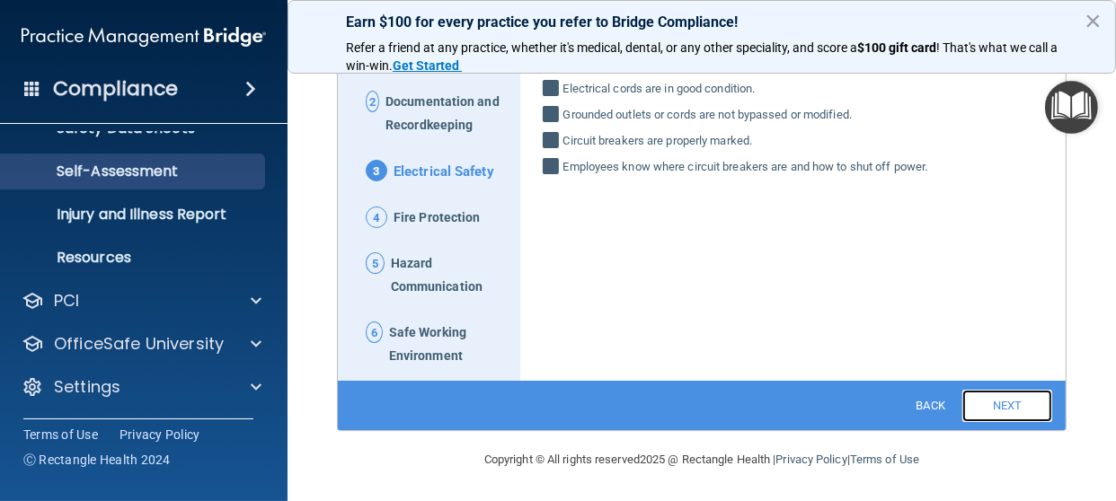
click at [985, 399] on link "Next" at bounding box center [1007, 406] width 90 height 32
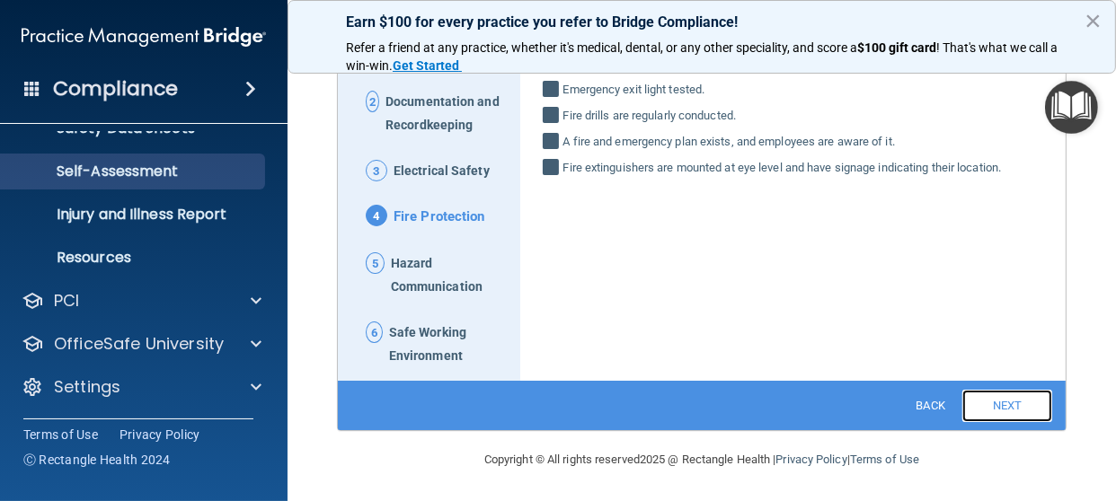
click at [1003, 406] on link "Next" at bounding box center [1007, 406] width 90 height 32
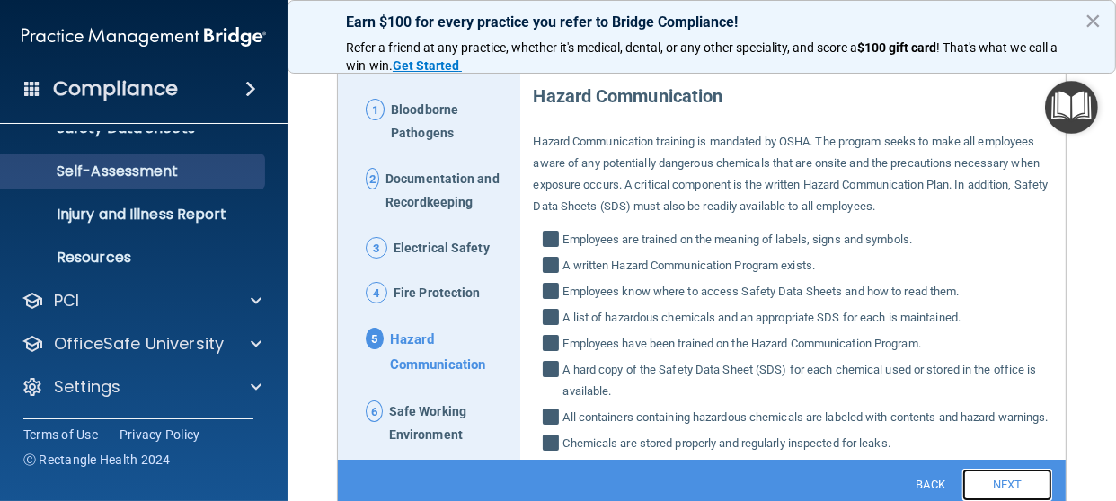
scroll to position [270, 0]
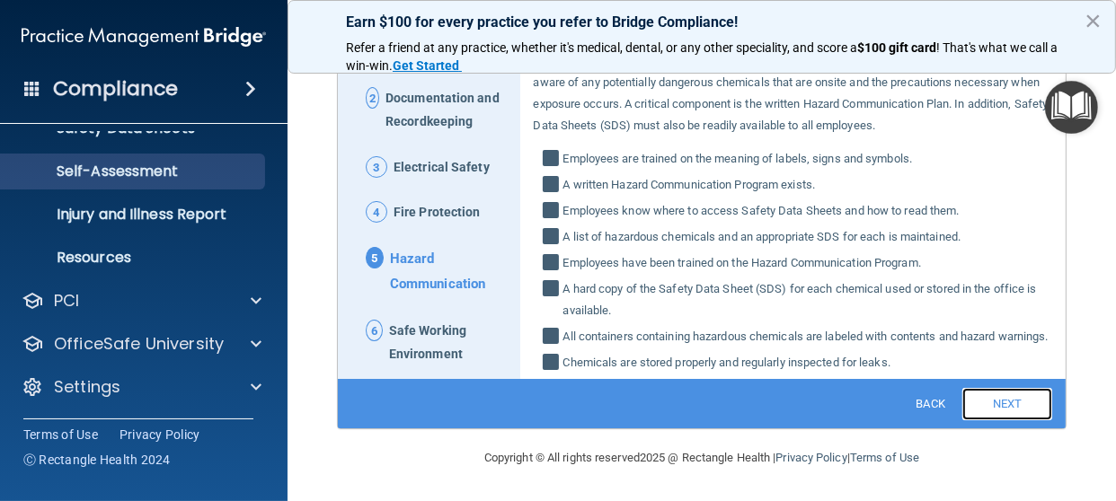
click at [994, 404] on link "Next" at bounding box center [1007, 404] width 90 height 32
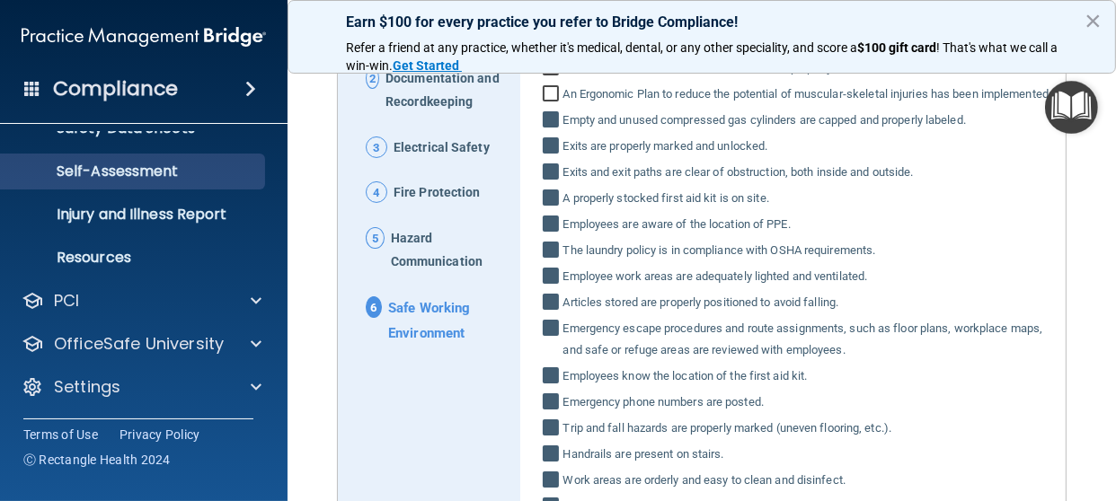
click at [544, 91] on input "An Ergonomic Plan to reduce the potential of muscular‐skeletal injuries has bee…" at bounding box center [553, 96] width 21 height 18
checkbox input "true"
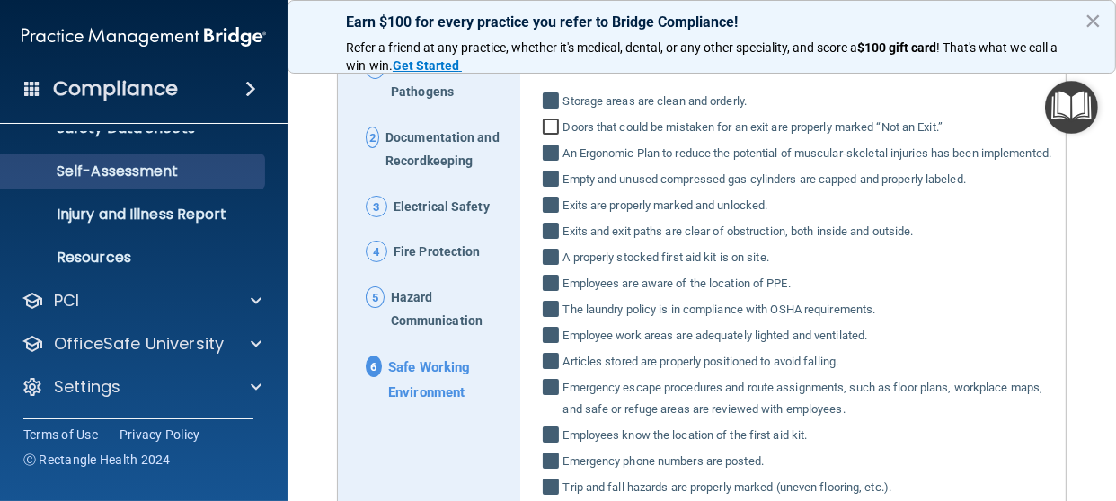
scroll to position [181, 0]
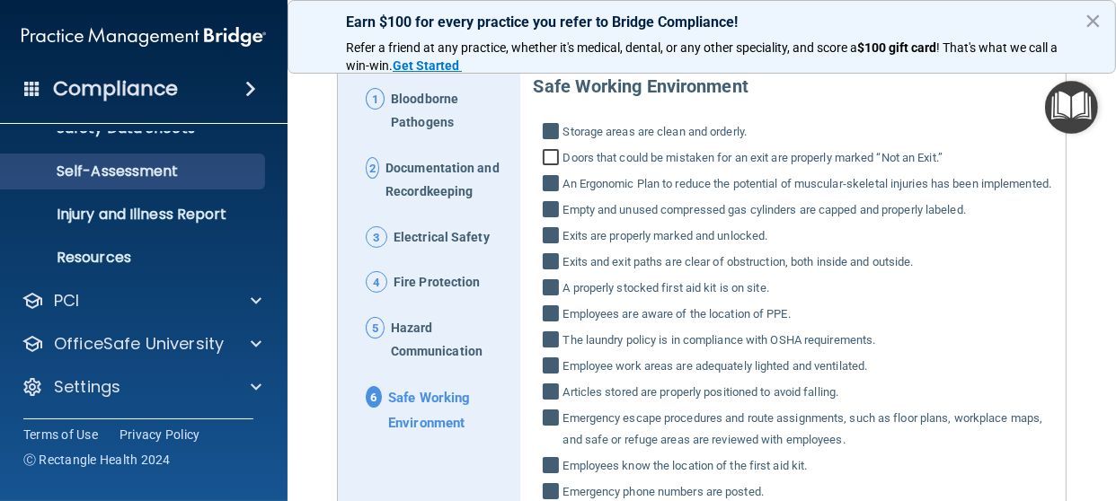
click at [544, 156] on input "Doors that could be mistaken for an exit are properly marked “Not an Exit.”" at bounding box center [553, 160] width 21 height 18
checkbox input "true"
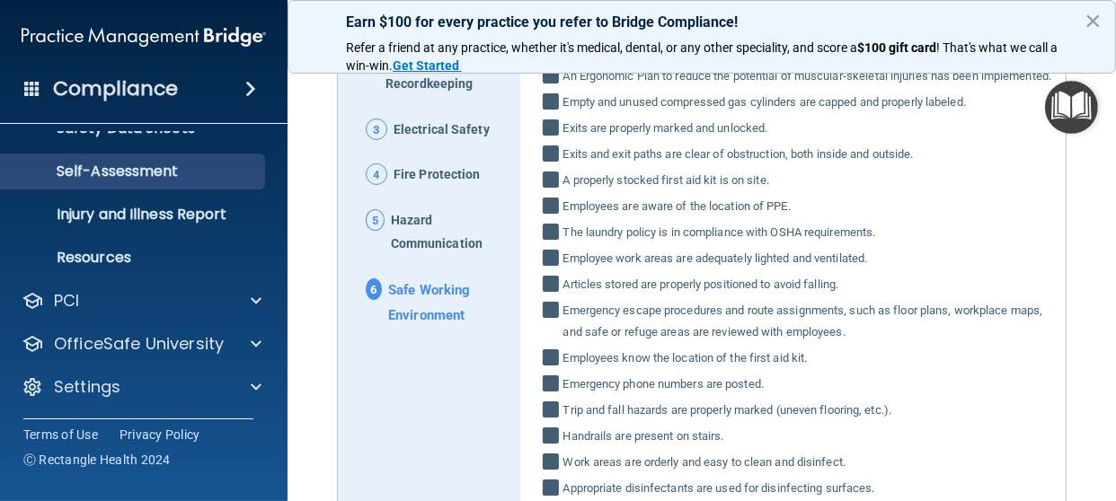
scroll to position [450, 0]
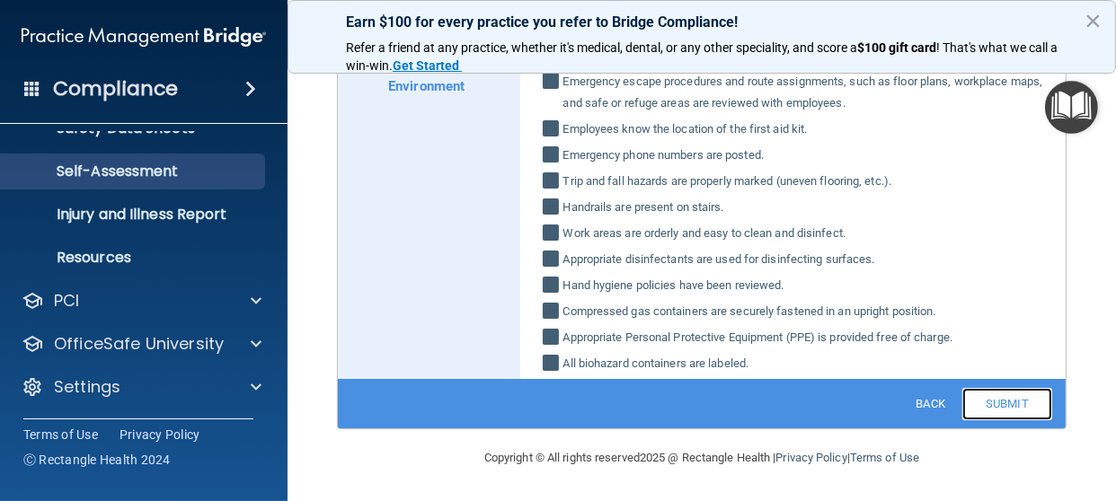
click at [987, 398] on link "Submit" at bounding box center [1007, 404] width 90 height 32
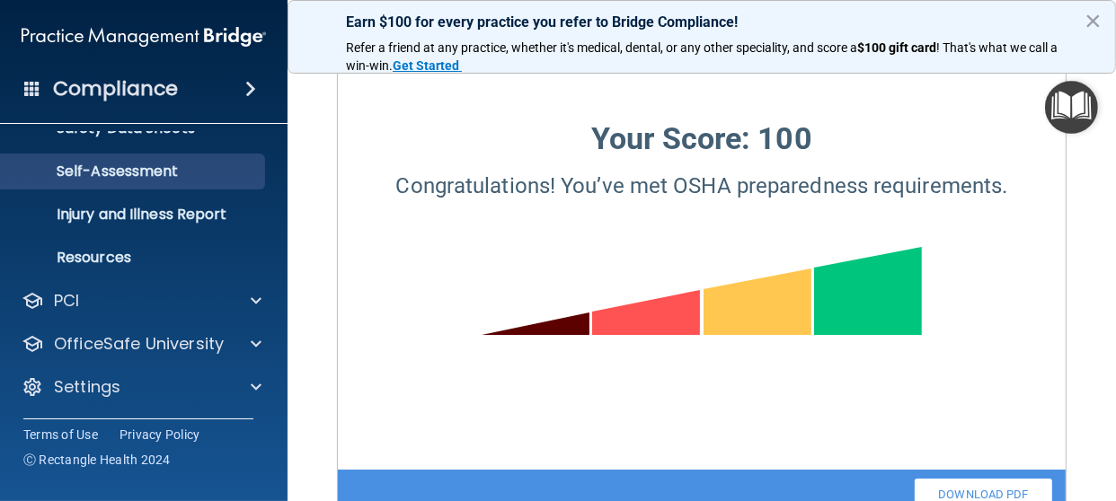
scroll to position [96, 0]
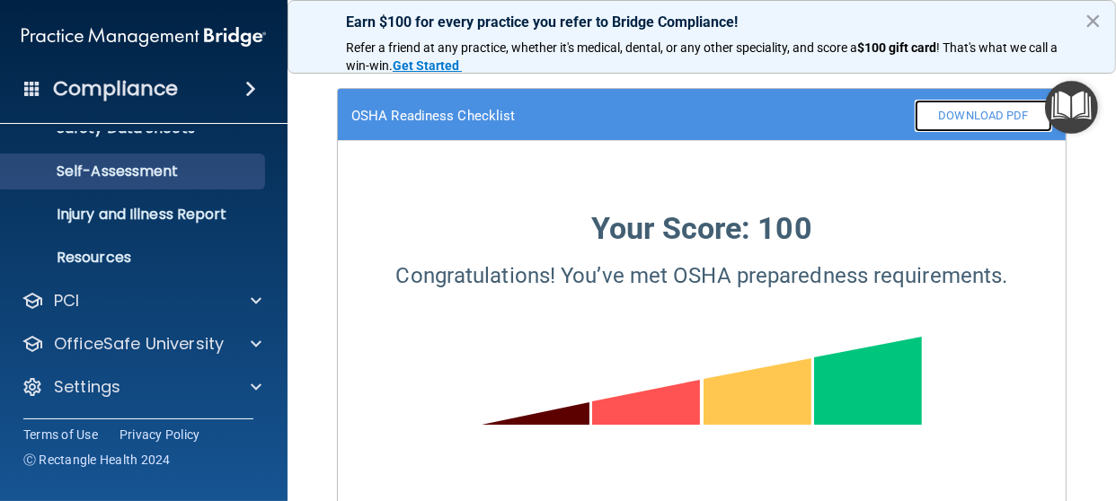
click at [969, 113] on link "Download PDF" at bounding box center [982, 116] width 137 height 32
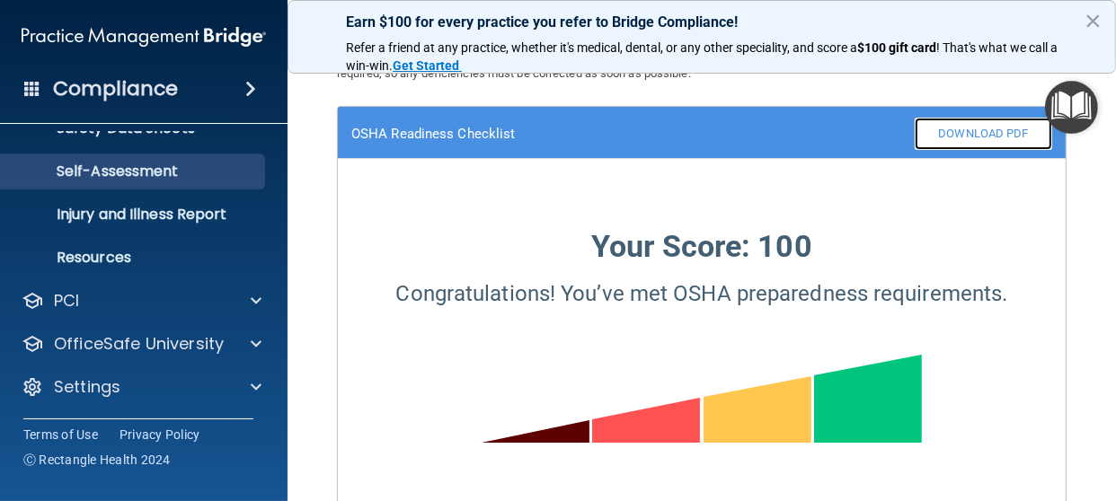
scroll to position [0, 0]
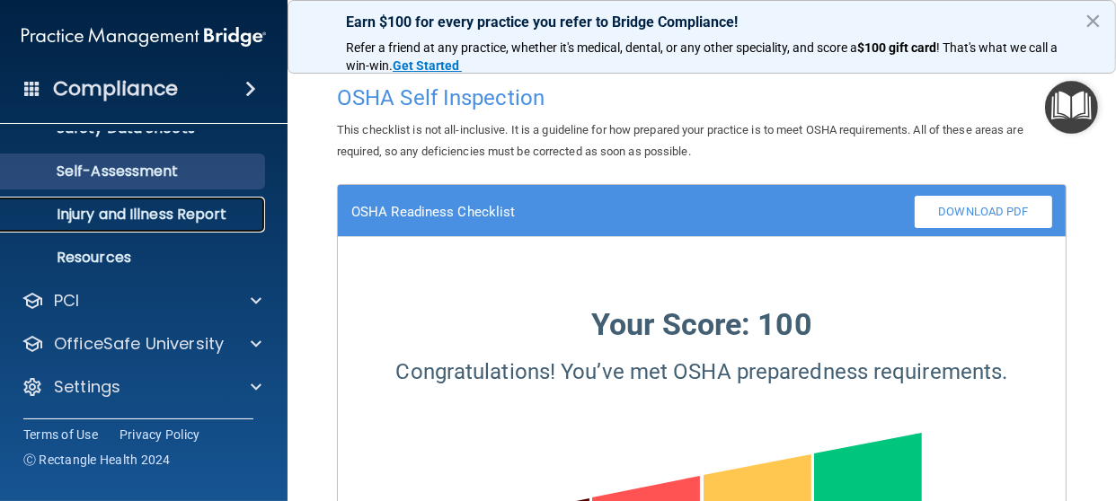
click at [186, 214] on p "Injury and Illness Report" at bounding box center [134, 215] width 245 height 18
